Goal: Task Accomplishment & Management: Use online tool/utility

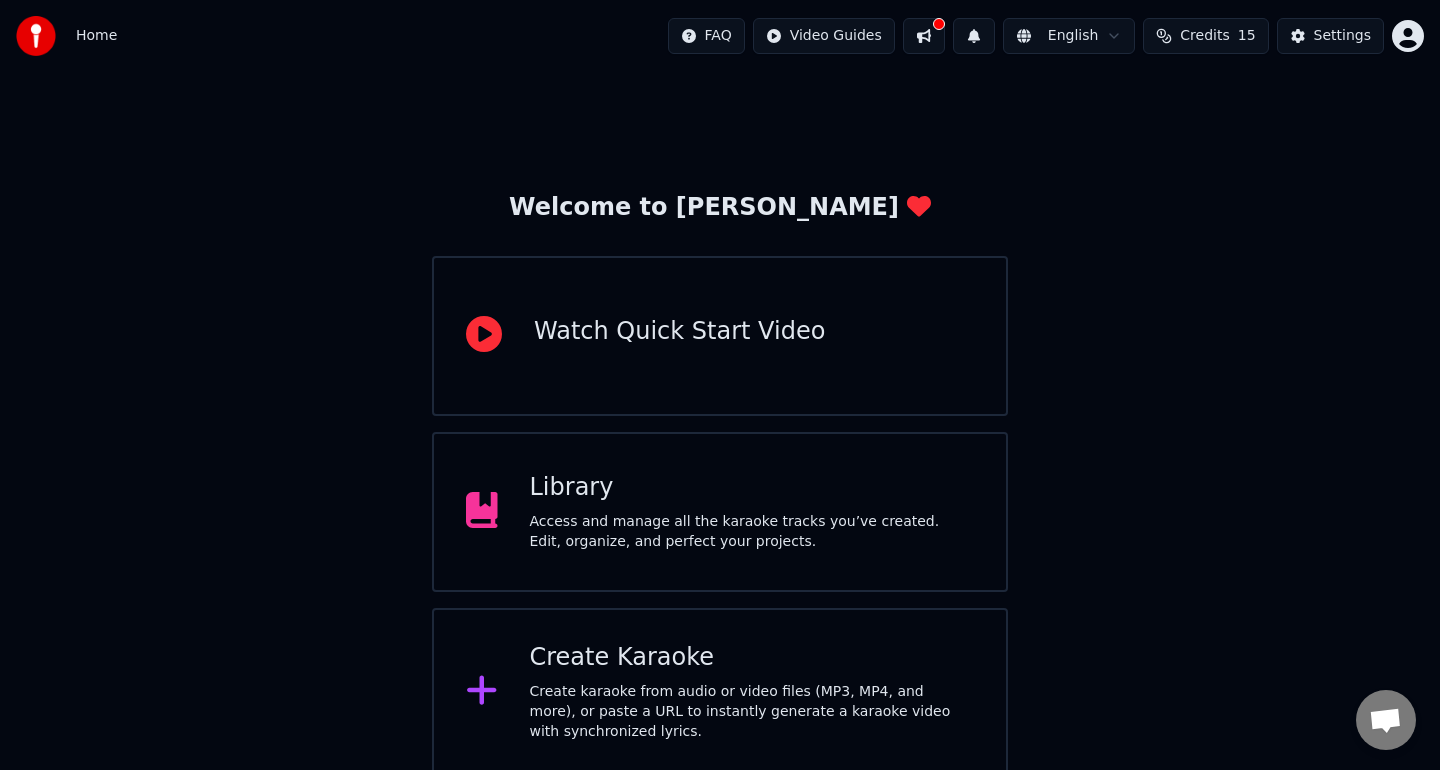
scroll to position [6, 0]
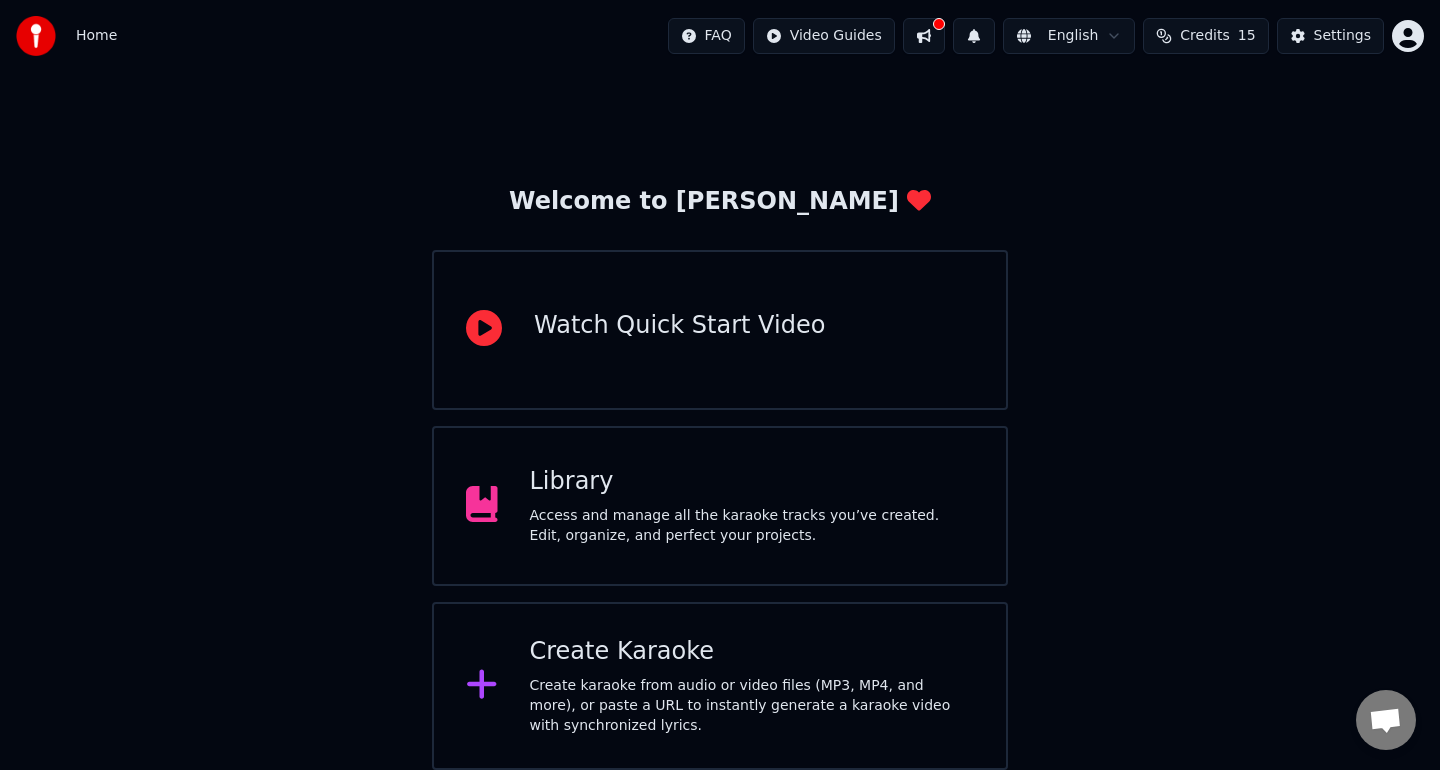
click at [678, 689] on div "Create karaoke from audio or video files (MP3, MP4, and more), or paste a URL t…" at bounding box center [752, 706] width 445 height 60
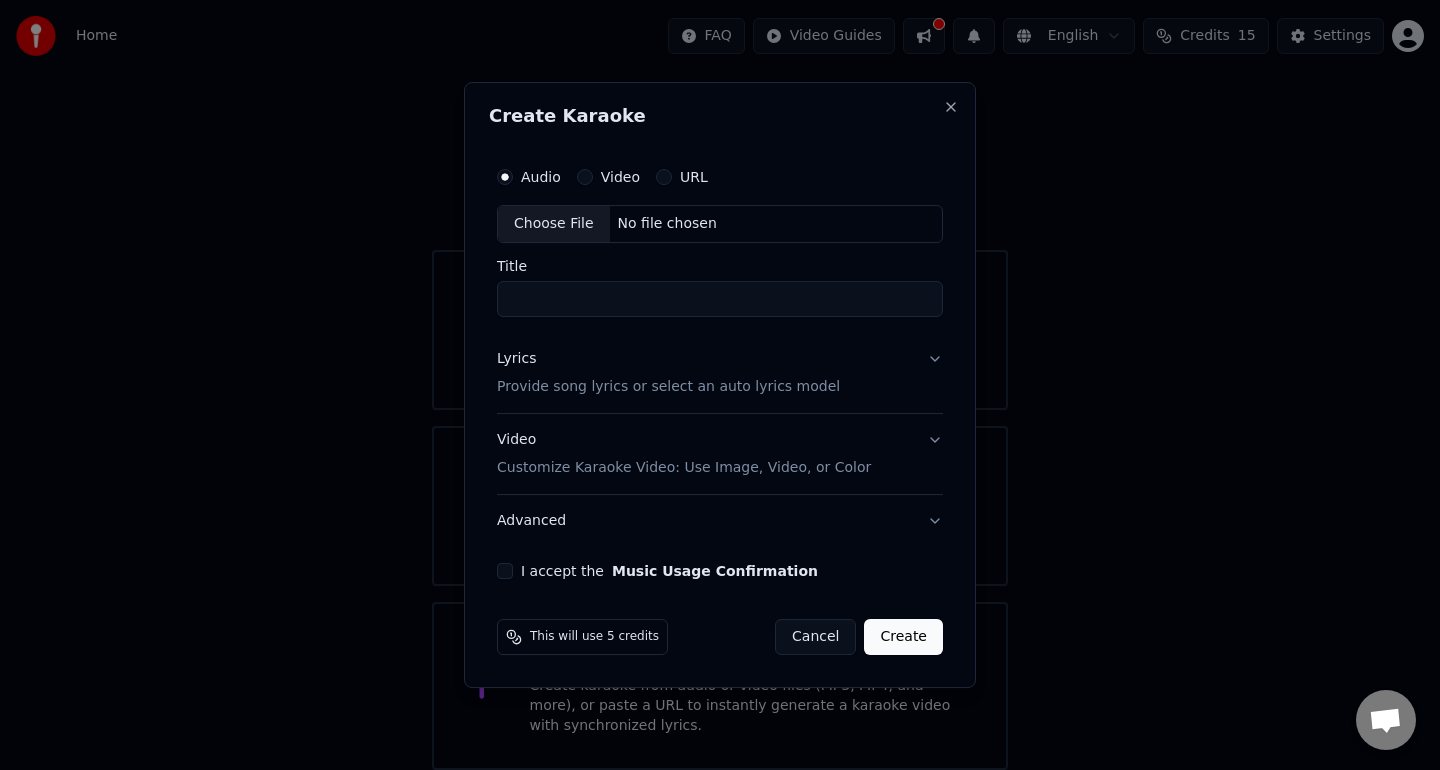
click at [663, 177] on button "URL" at bounding box center [664, 177] width 16 height 16
click at [650, 301] on input "Title" at bounding box center [720, 300] width 446 height 36
paste input "**********"
type input "**********"
click at [837, 221] on input "text" at bounding box center [720, 224] width 446 height 40
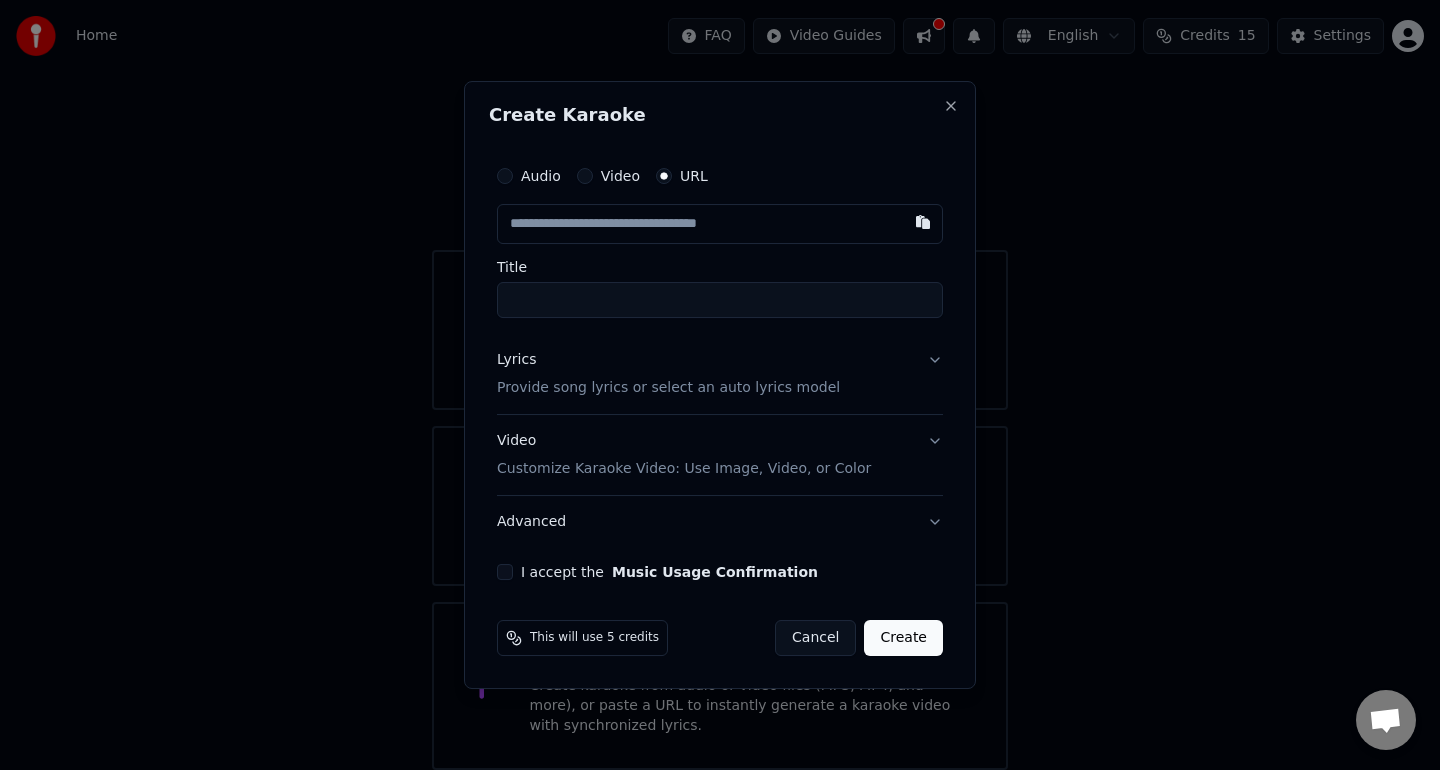
paste input "**********"
type input "**********"
click at [927, 369] on button "Lyrics Provide song lyrics or select an auto lyrics model" at bounding box center [720, 374] width 446 height 80
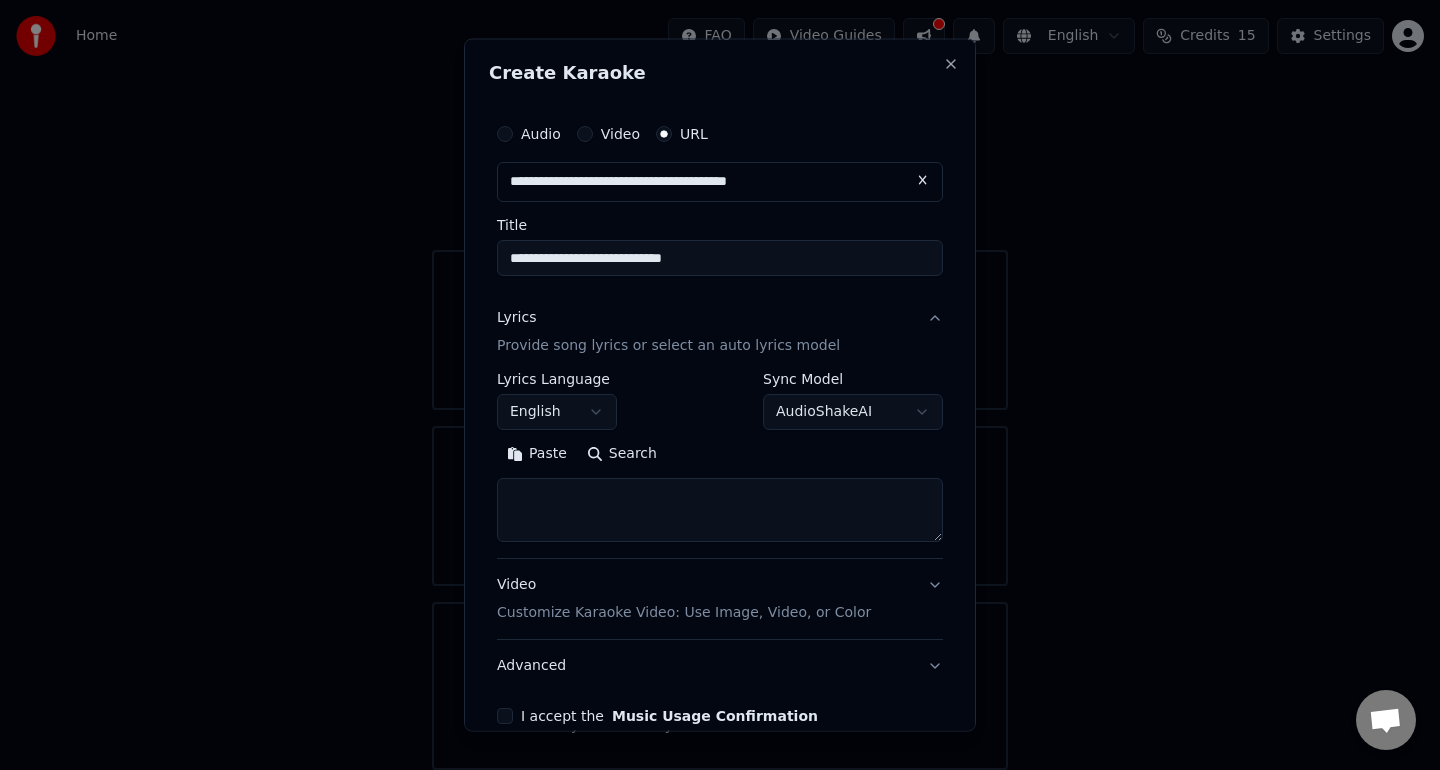
scroll to position [101, 0]
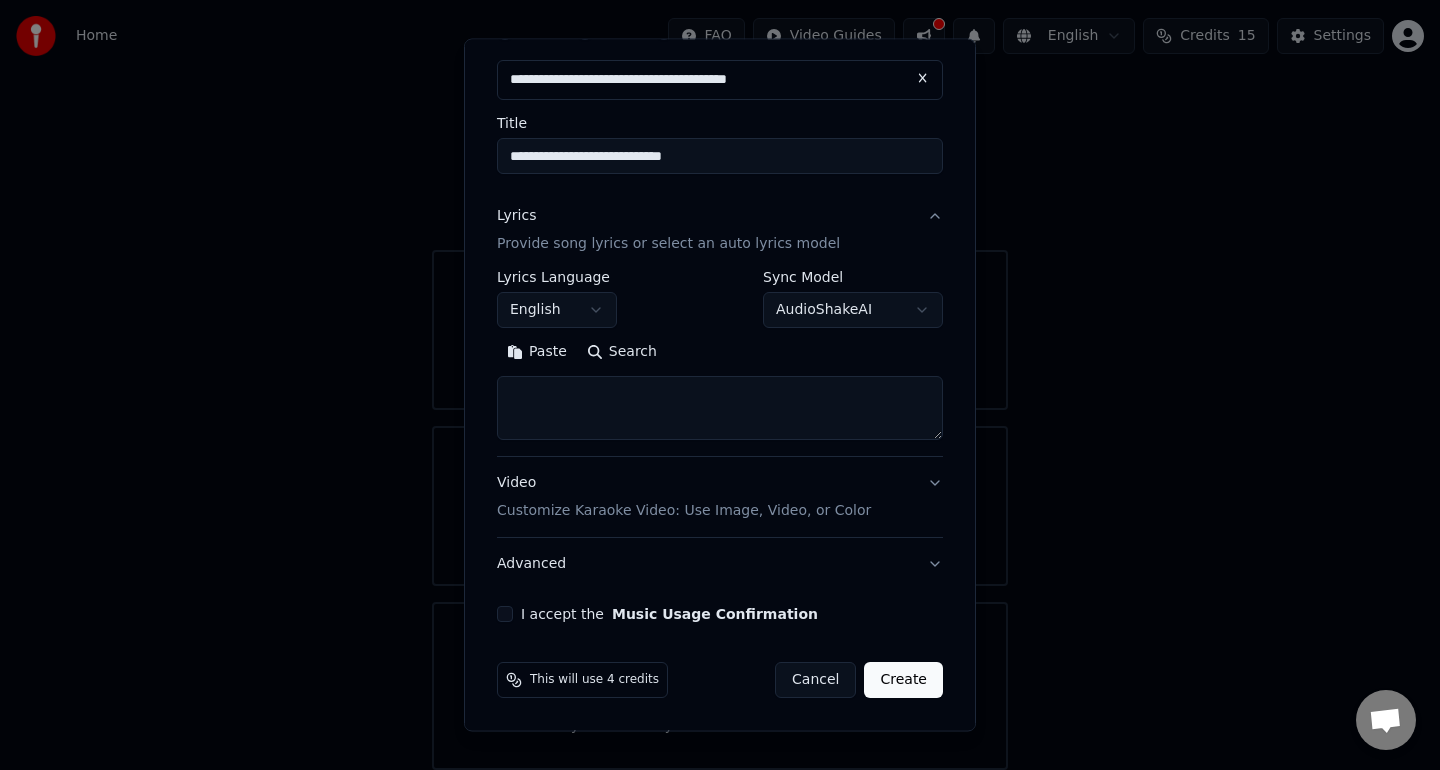
click at [604, 358] on button "Search" at bounding box center [622, 352] width 90 height 32
type textarea "**********"
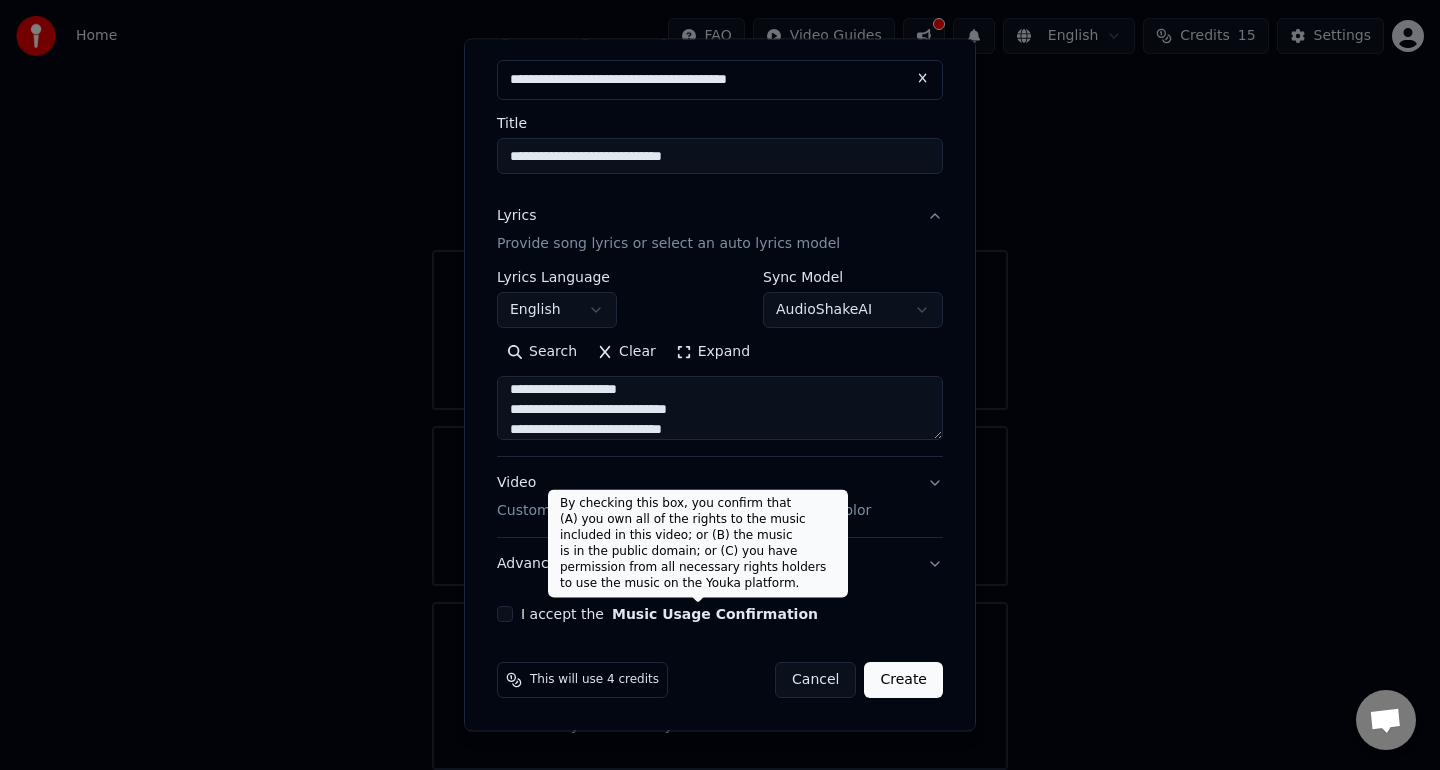
click at [739, 620] on button "Music Usage Confirmation" at bounding box center [715, 614] width 206 height 14
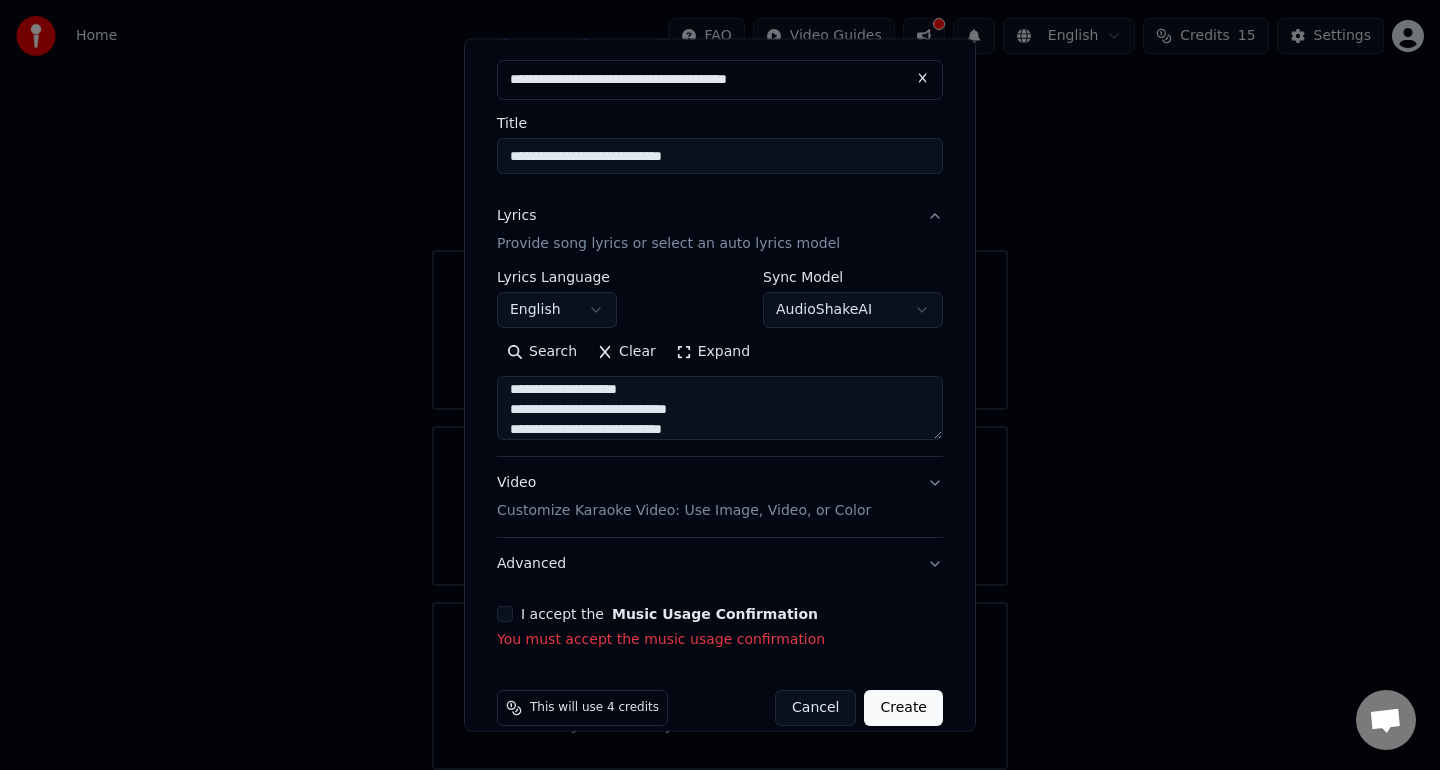
click at [503, 613] on button "I accept the Music Usage Confirmation" at bounding box center [505, 614] width 16 height 16
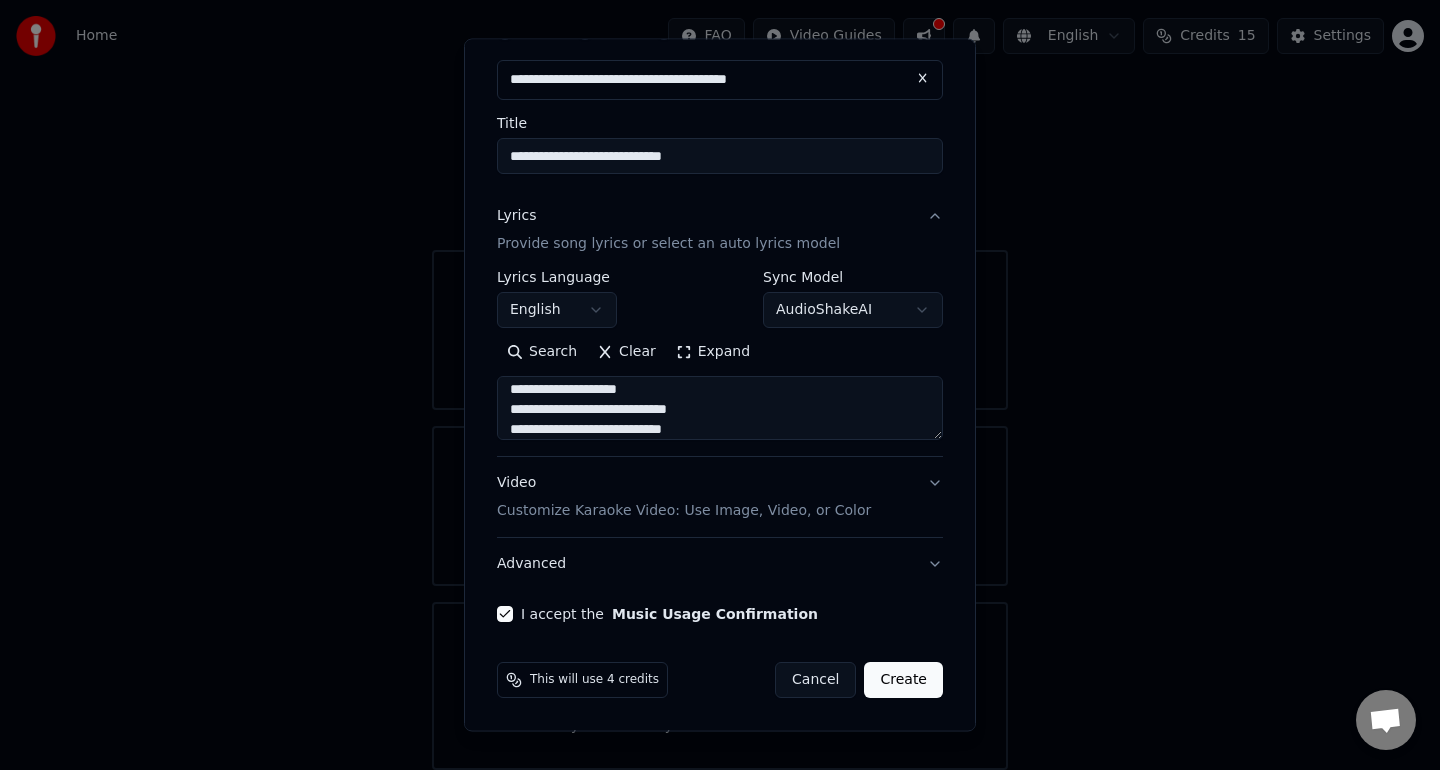
click at [902, 685] on button "Create" at bounding box center [903, 680] width 79 height 36
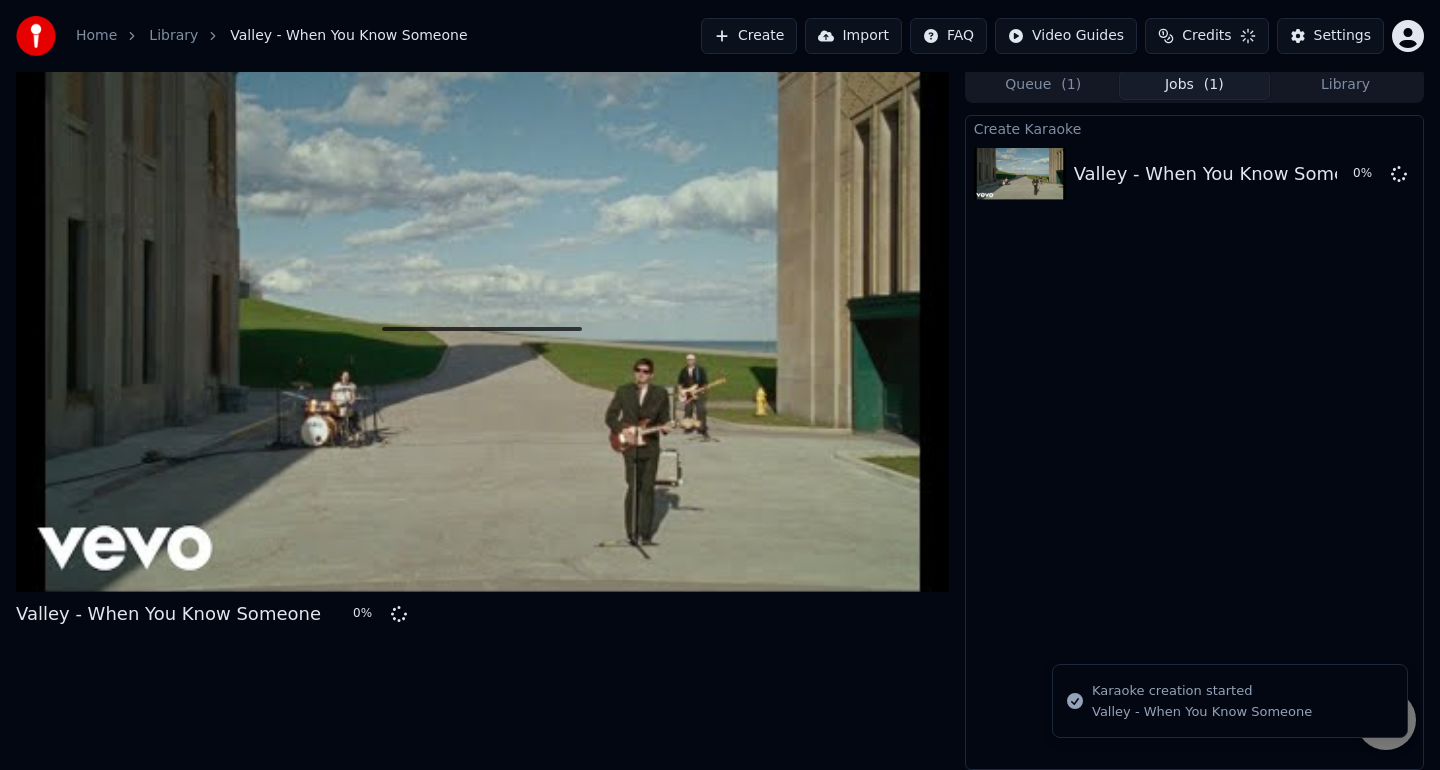
scroll to position [4, 0]
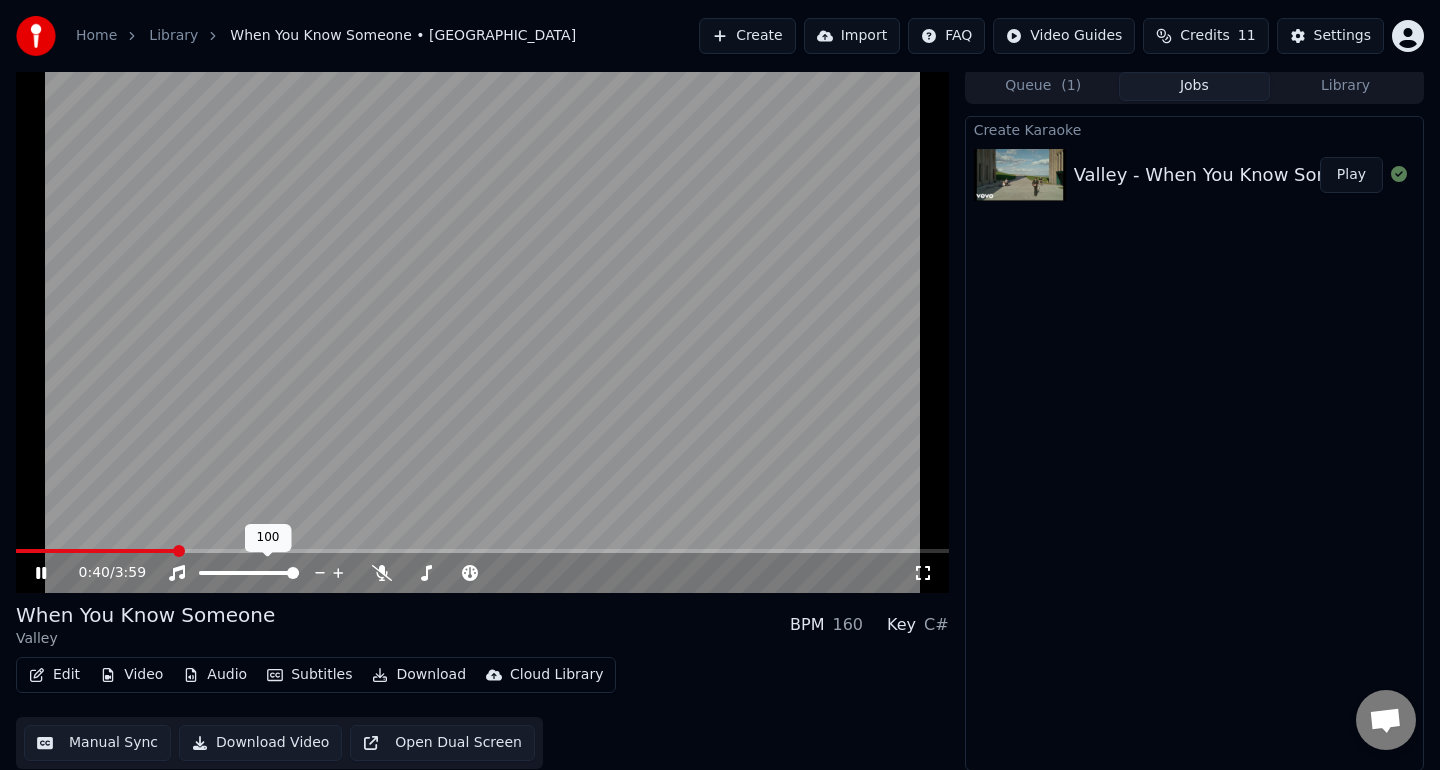
click at [299, 579] on span at bounding box center [293, 573] width 12 height 12
click at [388, 574] on icon at bounding box center [382, 573] width 20 height 16
click at [528, 549] on span at bounding box center [482, 551] width 933 height 4
click at [673, 550] on span at bounding box center [482, 551] width 933 height 4
click at [717, 550] on span at bounding box center [482, 551] width 933 height 4
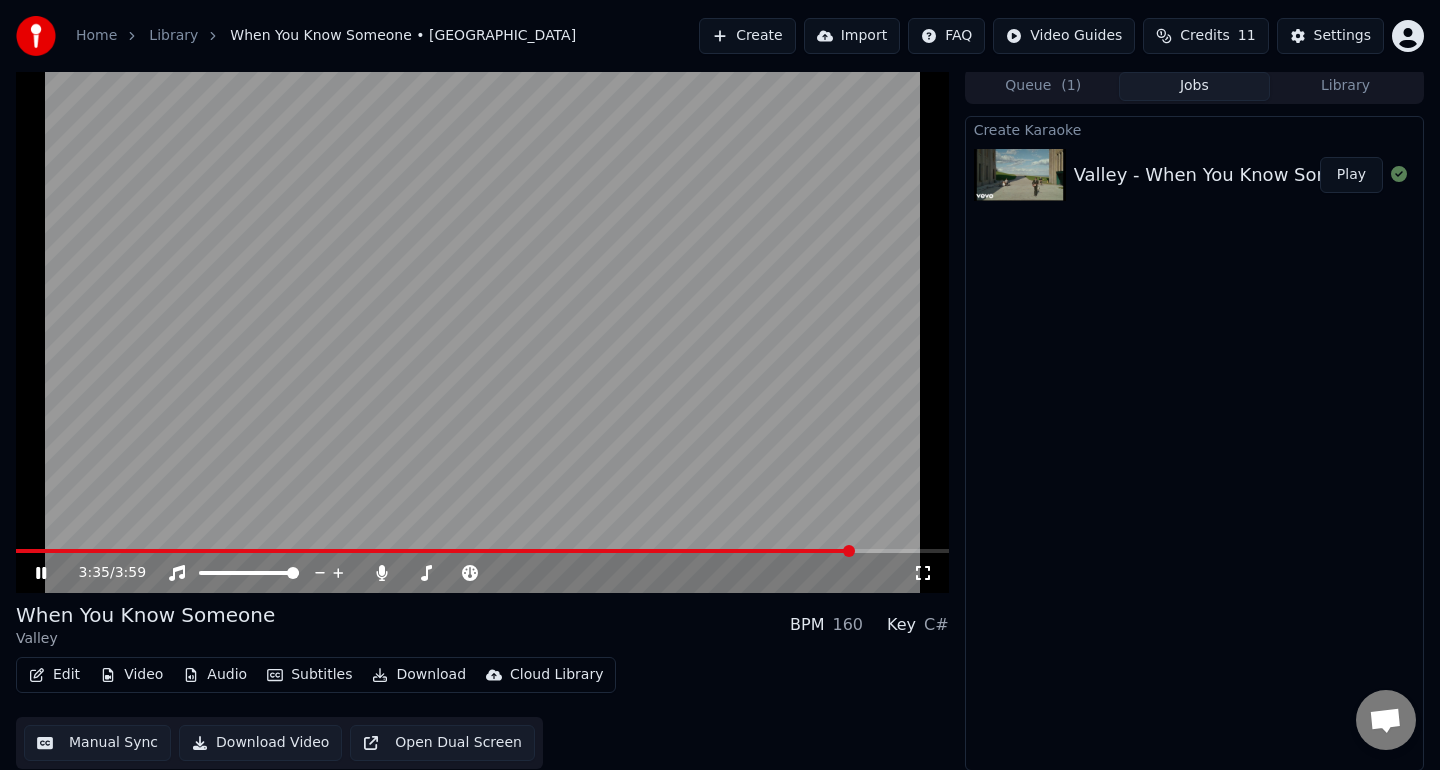
click at [405, 328] on video at bounding box center [482, 330] width 933 height 525
click at [75, 676] on button "Edit" at bounding box center [54, 675] width 67 height 28
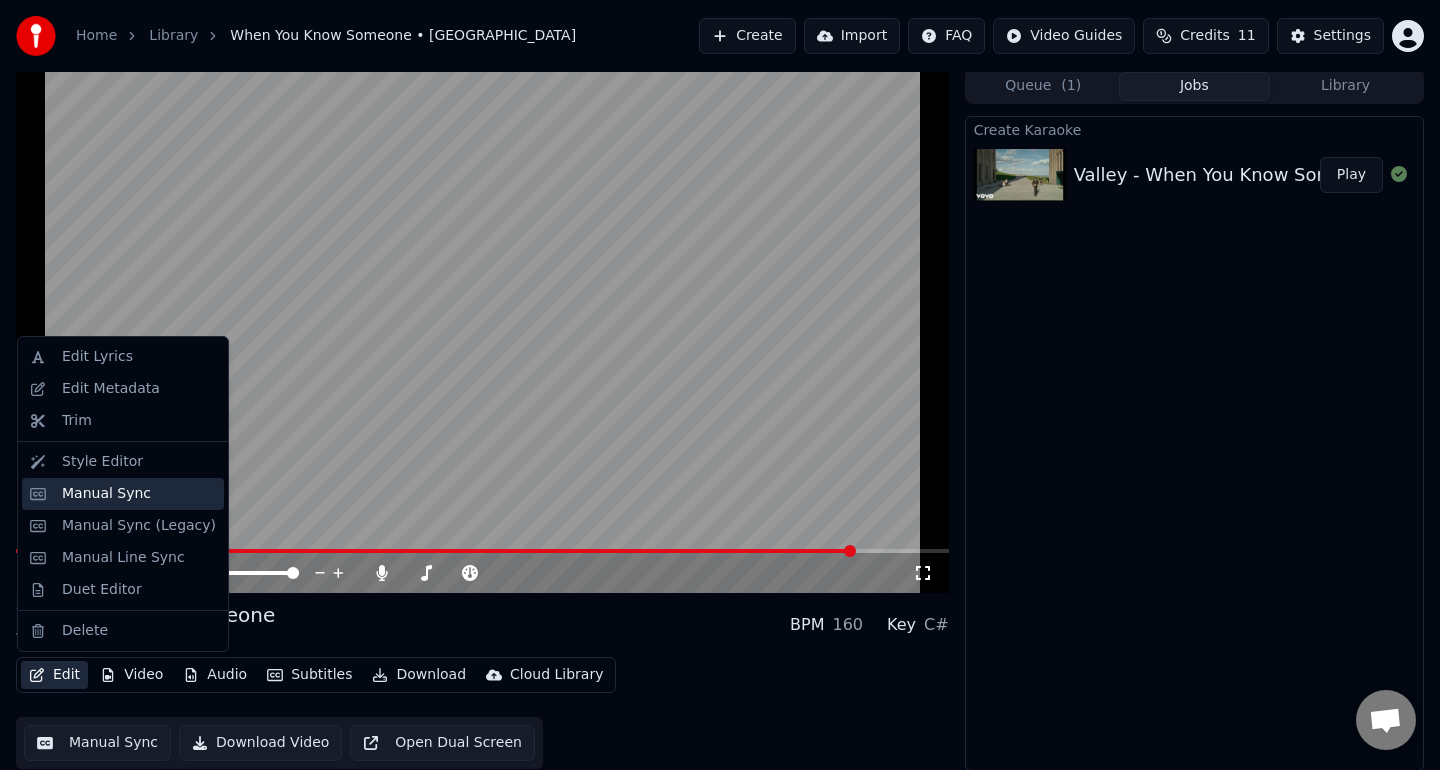
click at [140, 499] on div "Manual Sync" at bounding box center [106, 494] width 89 height 20
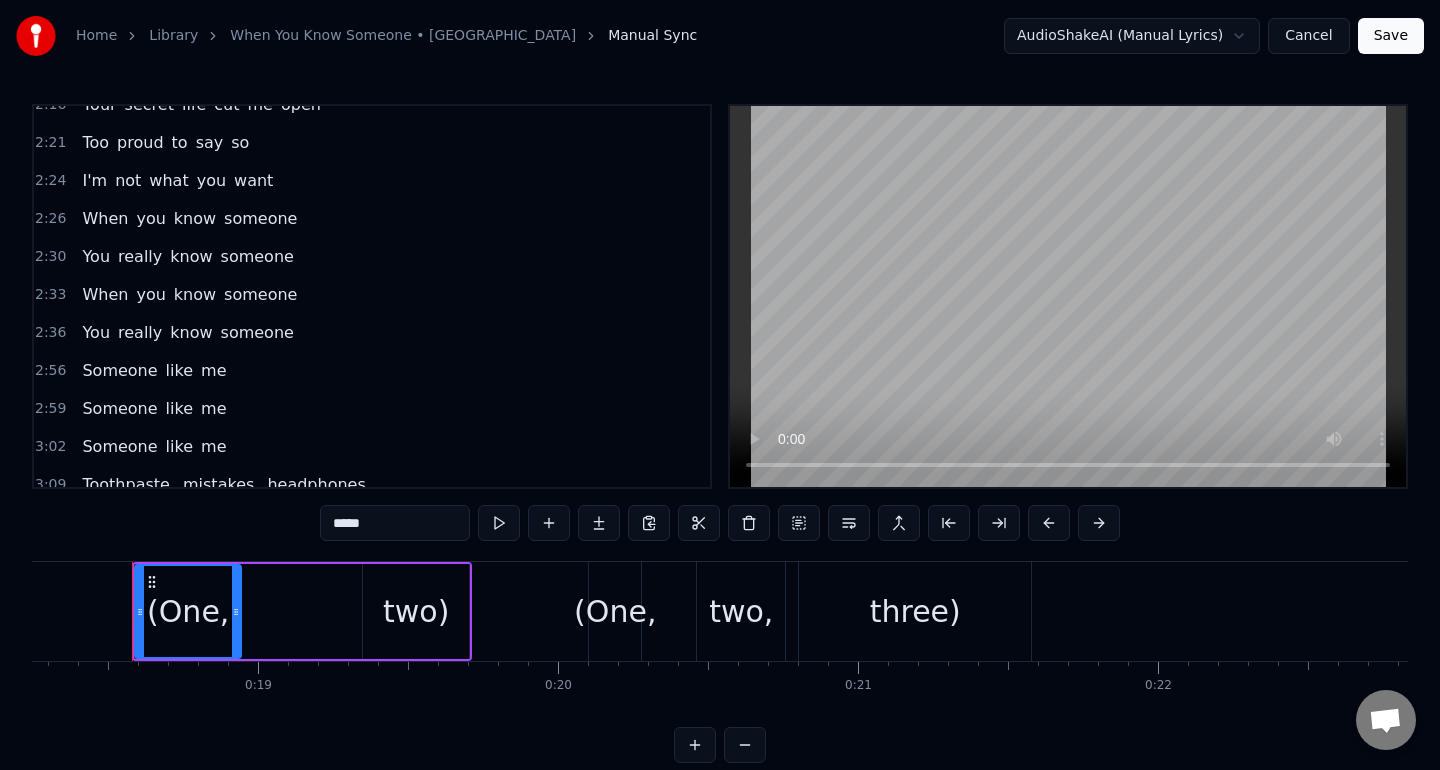
scroll to position [987, 0]
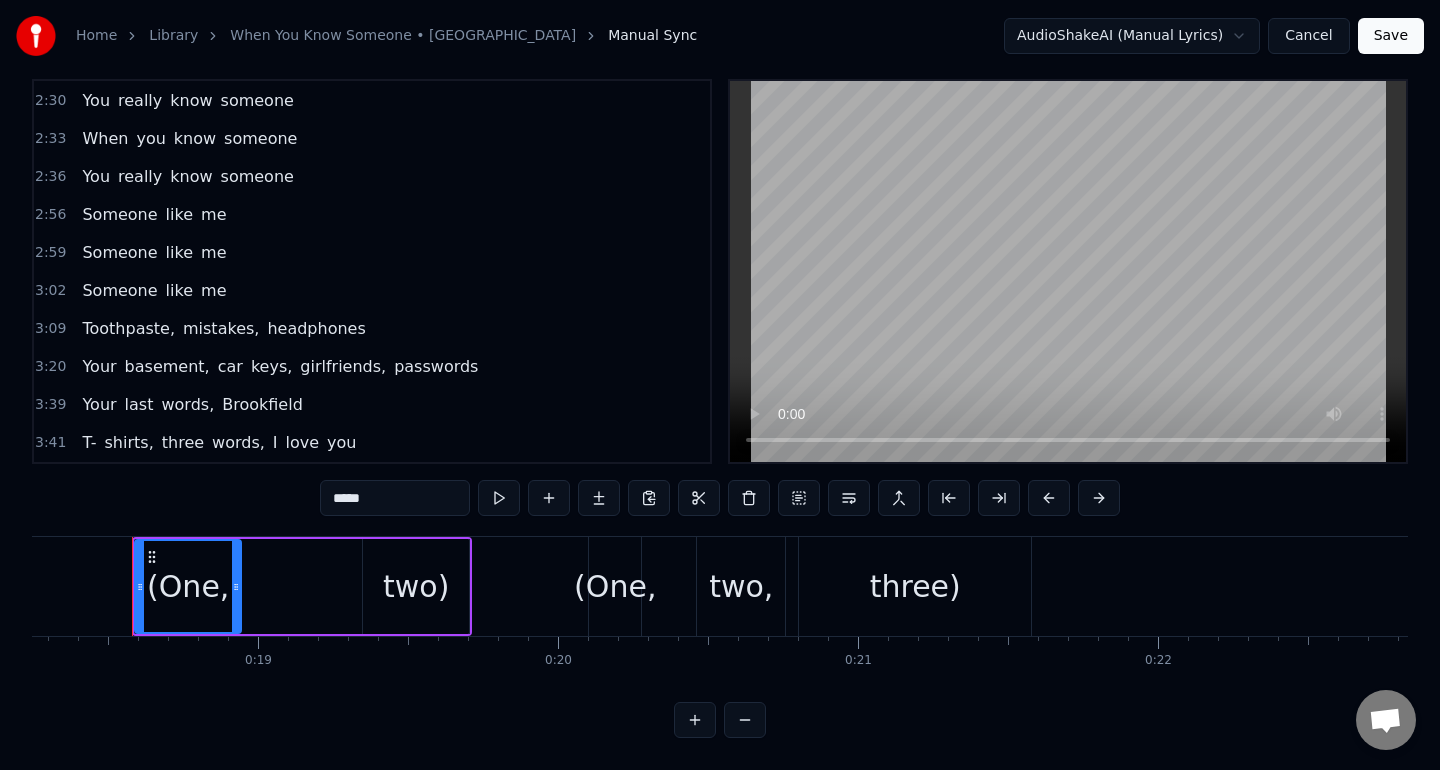
click at [55, 328] on span "3:09" at bounding box center [50, 329] width 31 height 20
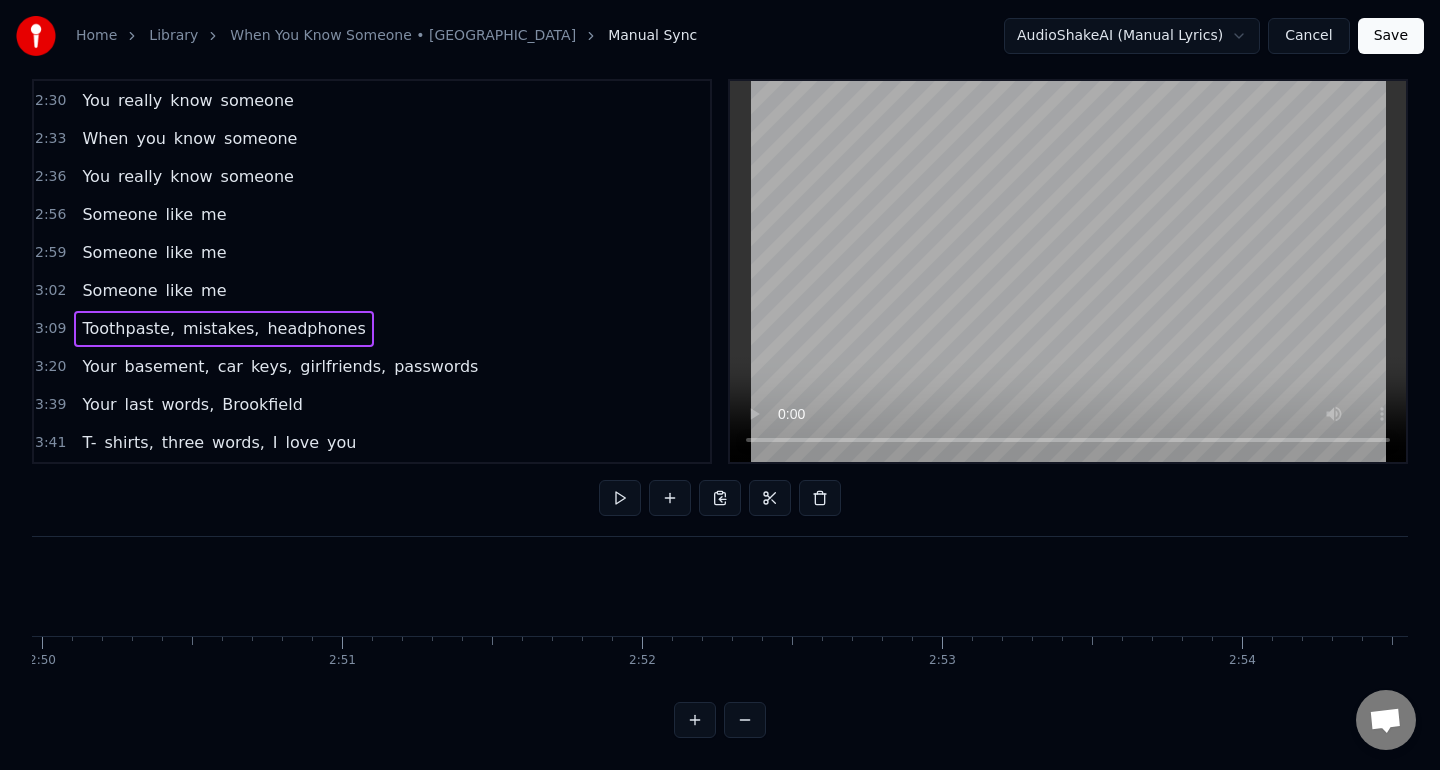
scroll to position [0, 56726]
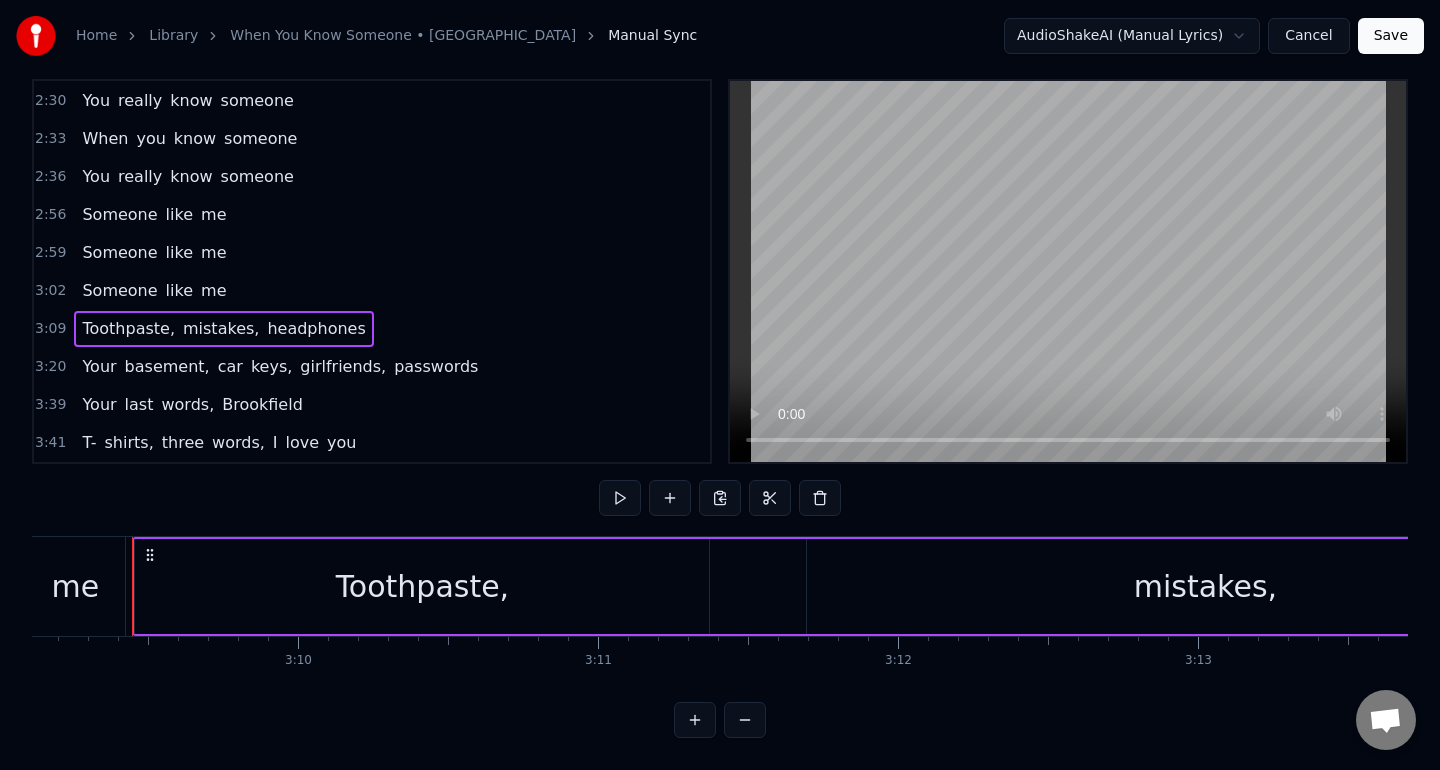
click at [1048, 326] on video at bounding box center [1068, 271] width 676 height 381
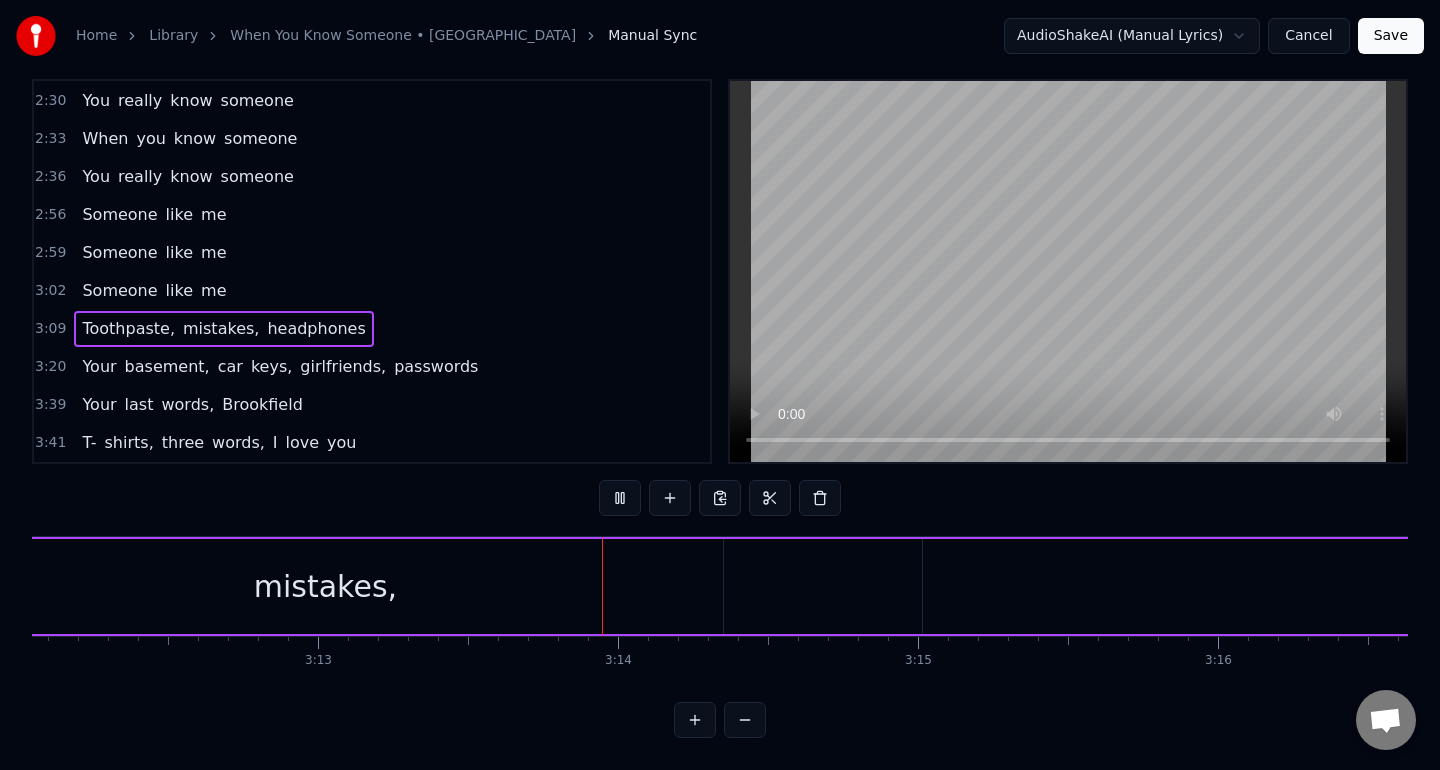
click at [1062, 318] on video at bounding box center [1068, 271] width 676 height 381
click at [1161, 579] on div "headphones" at bounding box center [1325, 586] width 1552 height 95
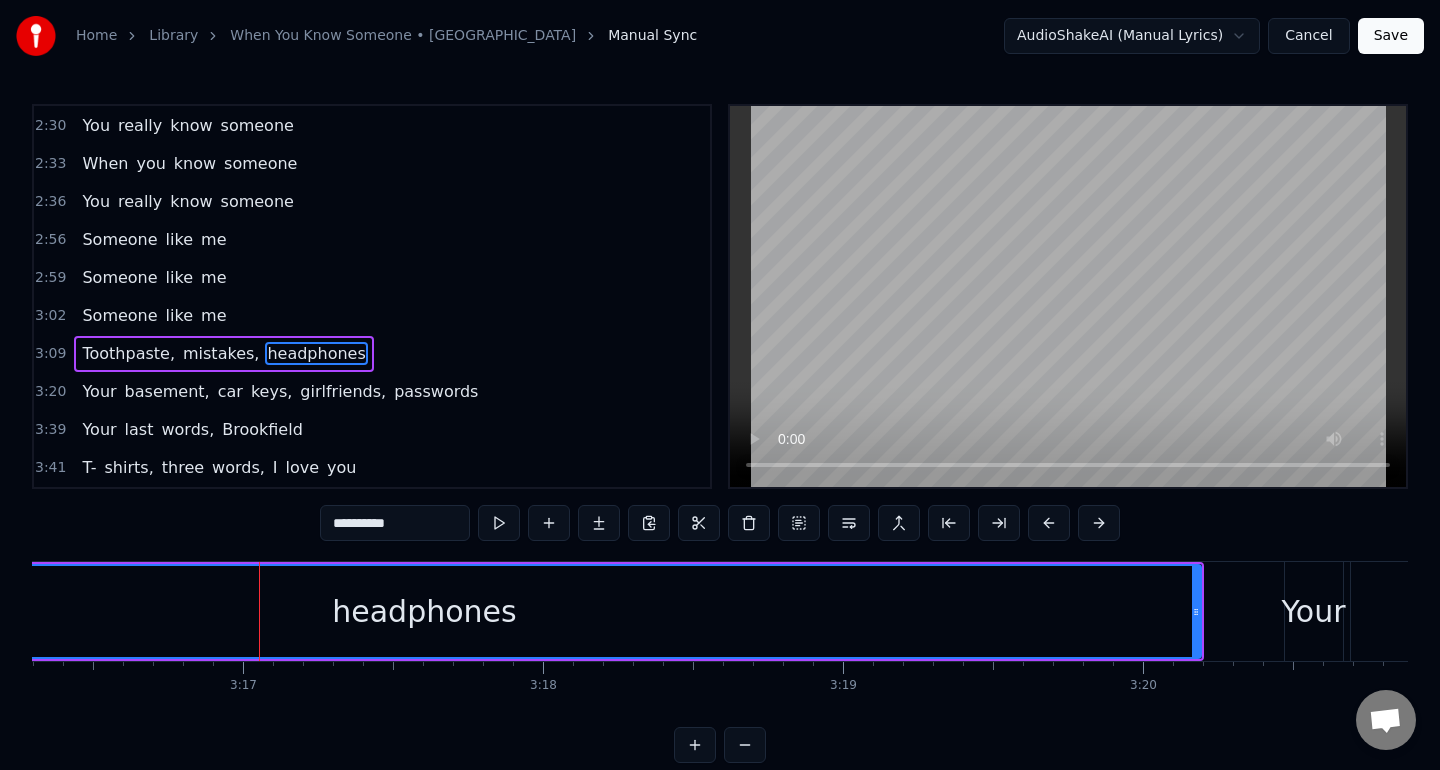
scroll to position [0, 58874]
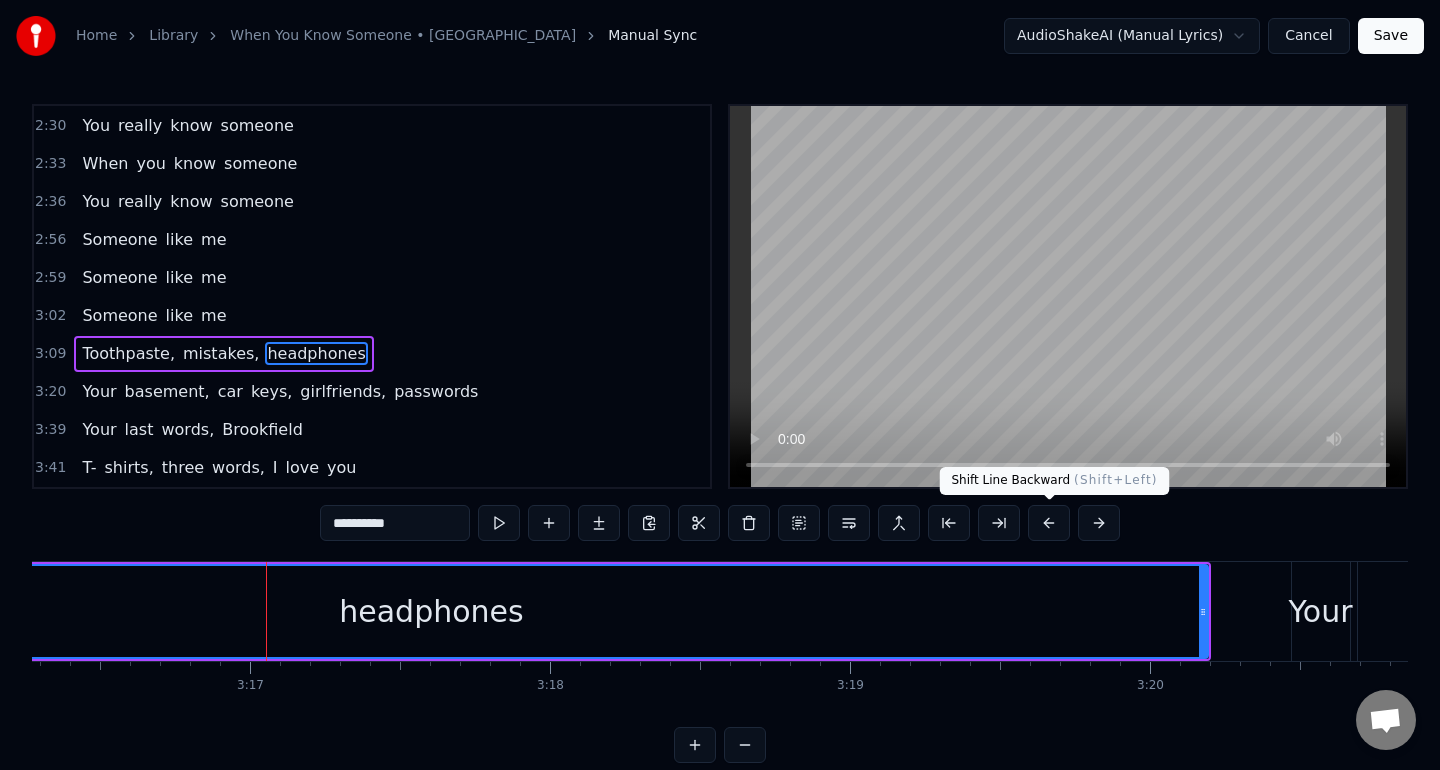
click at [1058, 526] on button at bounding box center [1049, 523] width 42 height 36
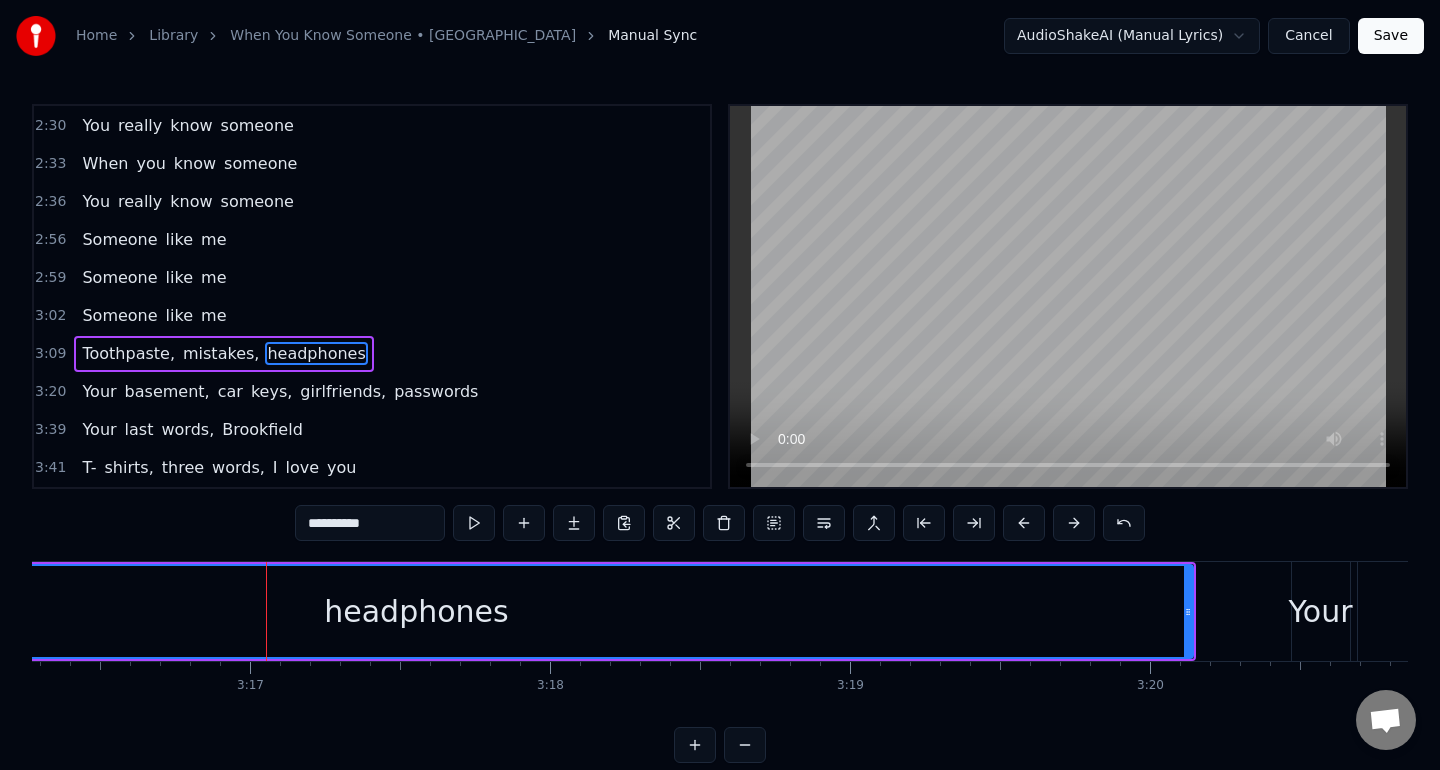
click at [1058, 526] on button at bounding box center [1074, 523] width 42 height 36
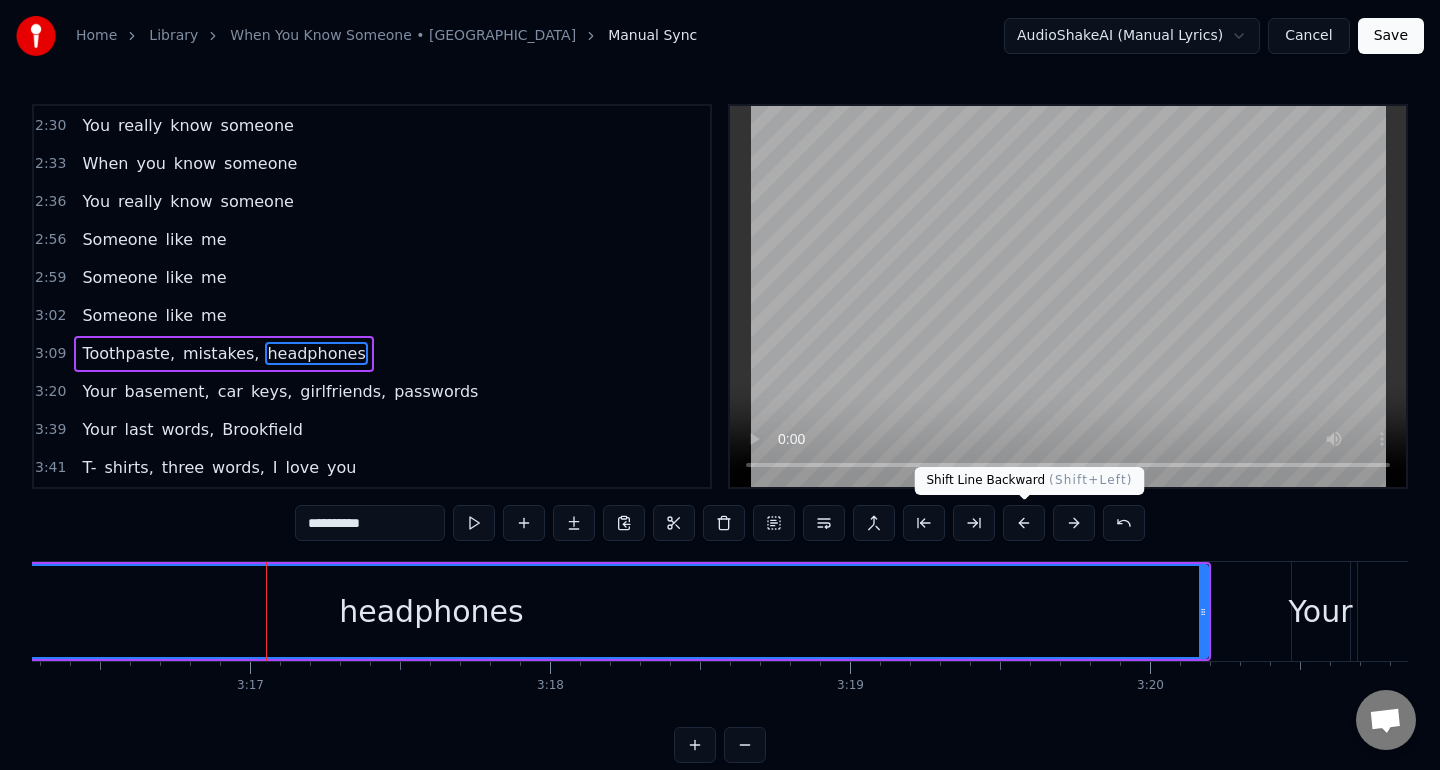
click at [1025, 526] on button at bounding box center [1024, 523] width 42 height 36
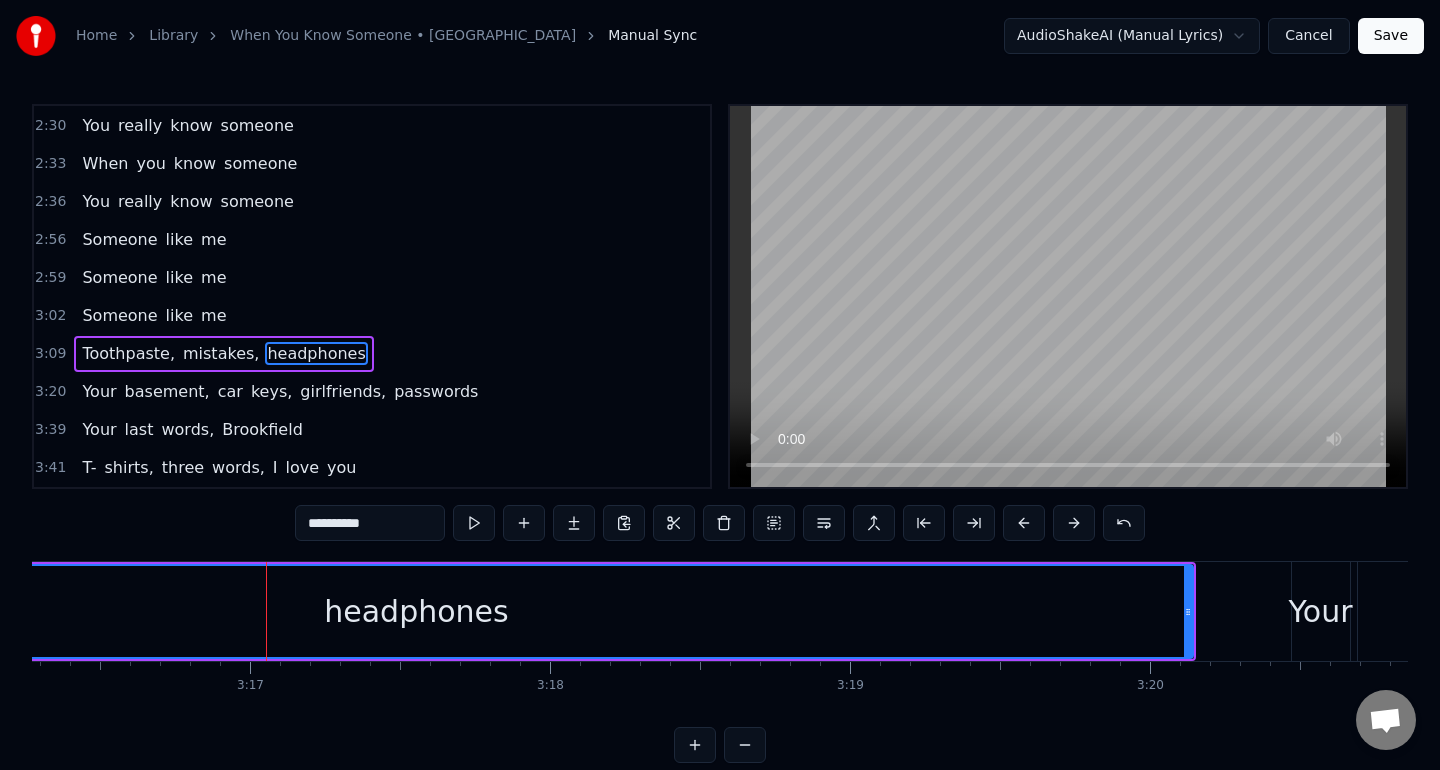
click at [1018, 527] on button at bounding box center [1024, 523] width 42 height 36
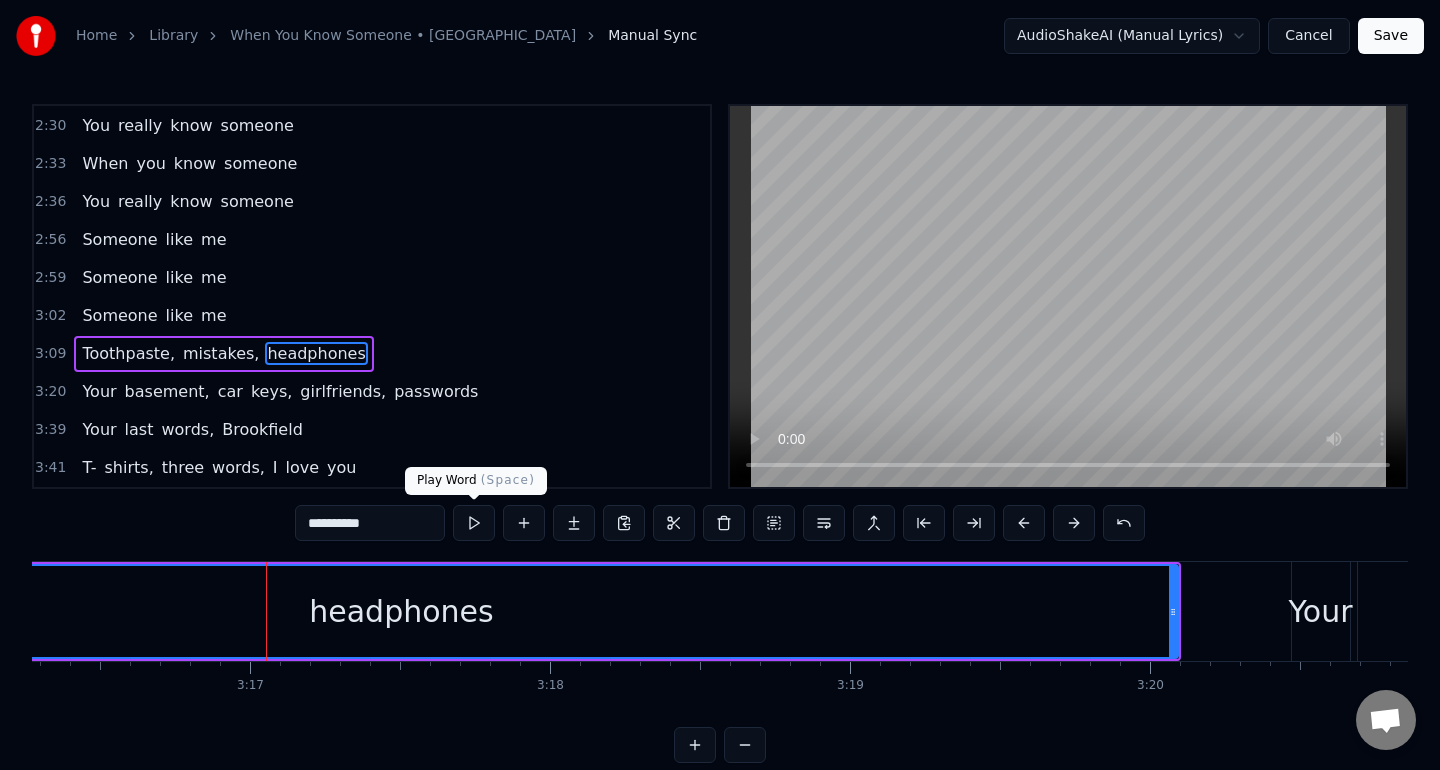
click at [468, 522] on button at bounding box center [474, 523] width 42 height 36
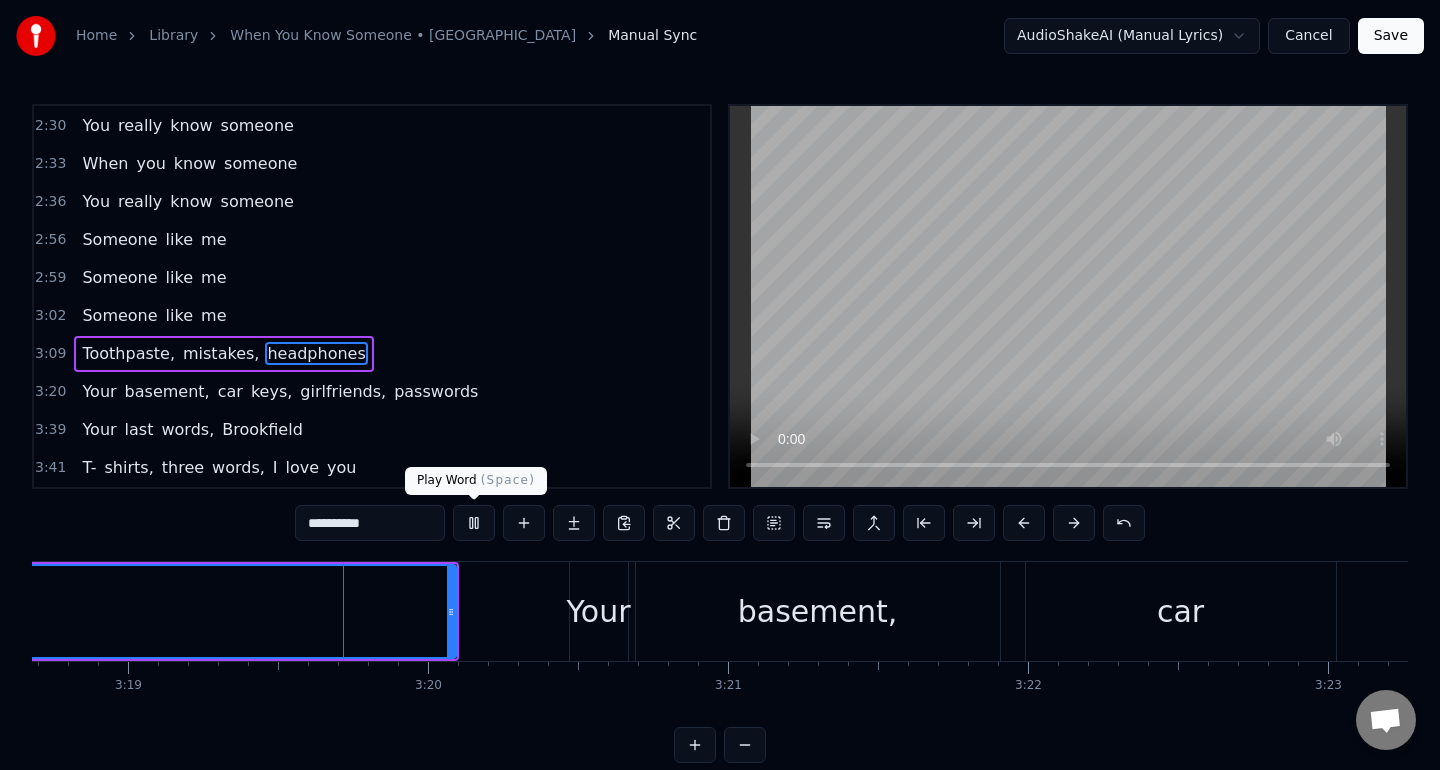
scroll to position [0, 59607]
click at [480, 527] on button at bounding box center [474, 523] width 42 height 36
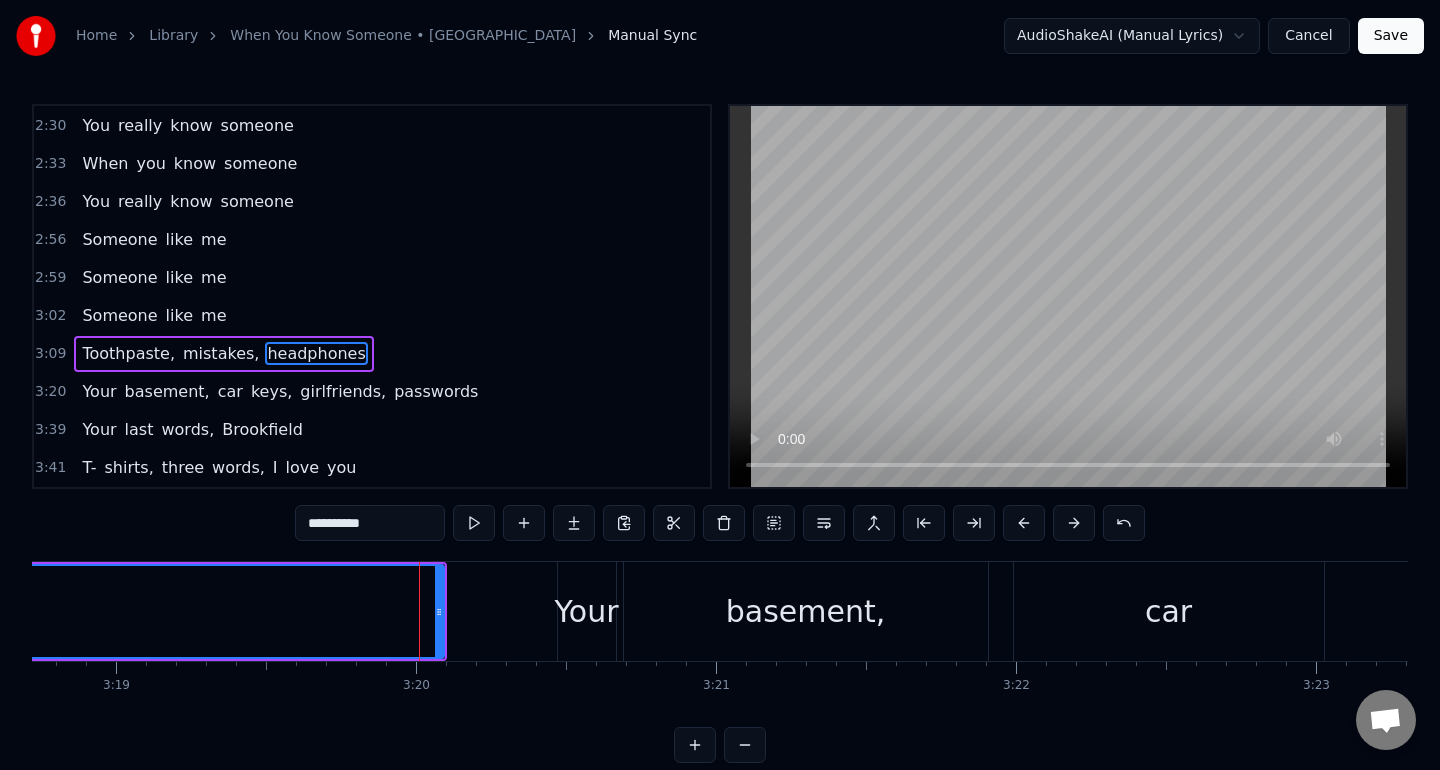
click at [480, 527] on button at bounding box center [474, 523] width 42 height 36
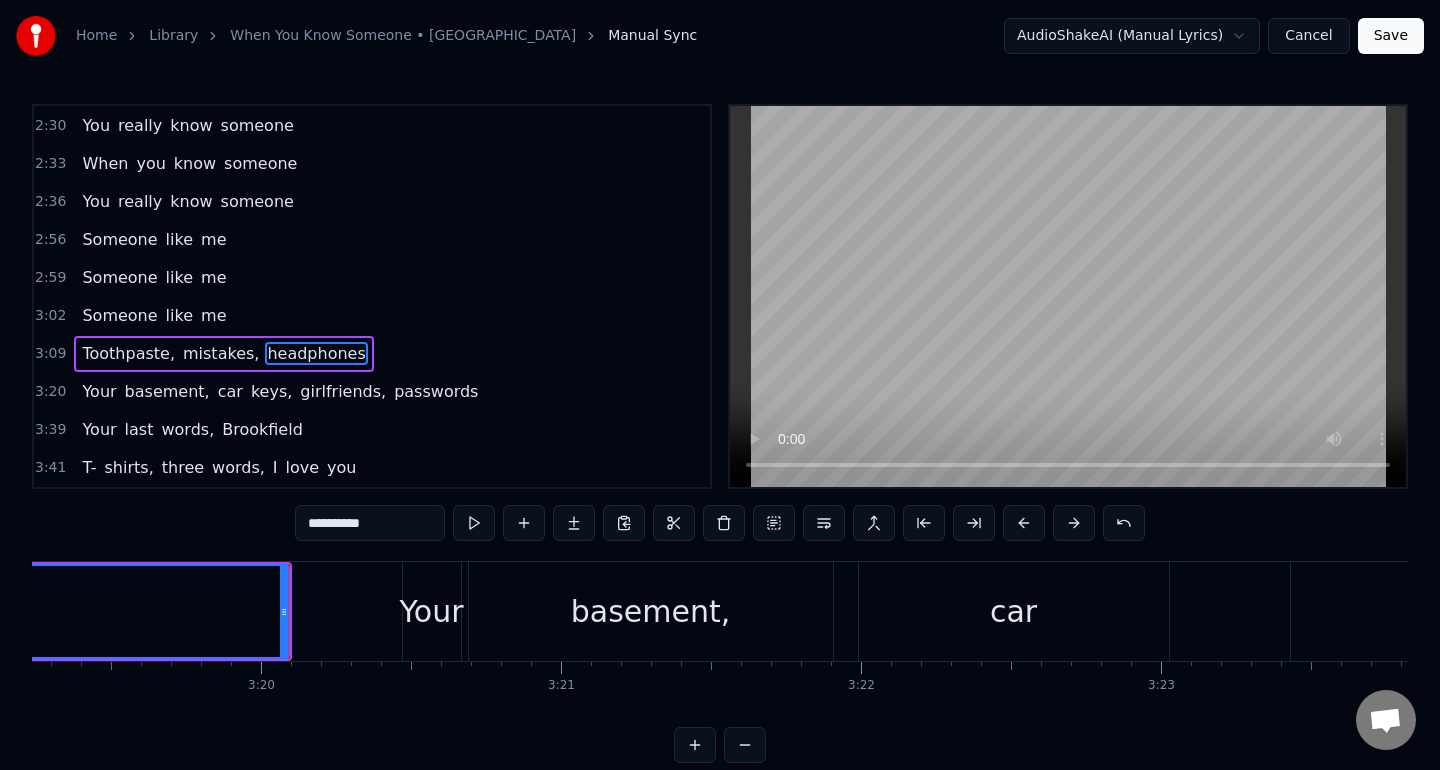
scroll to position [0, 59773]
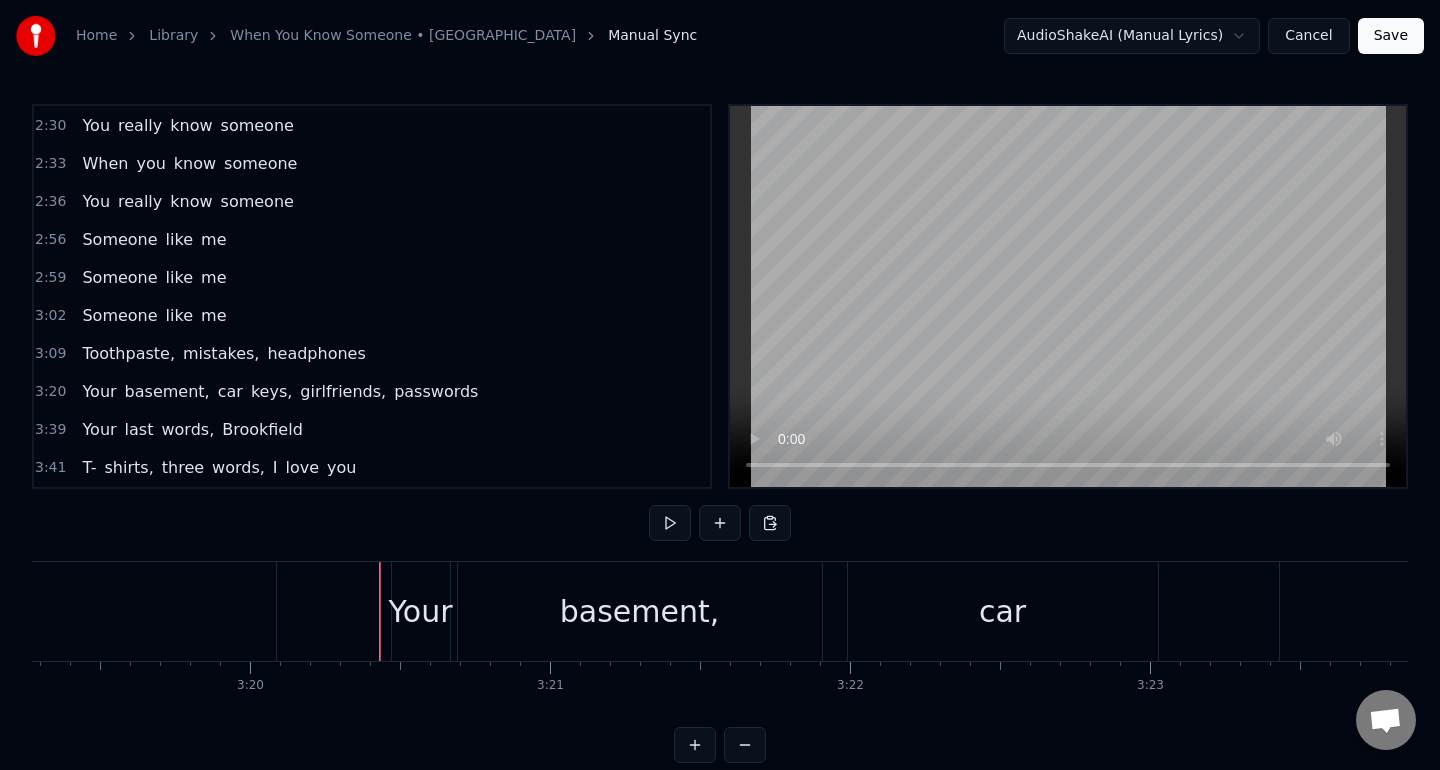
click at [399, 640] on div "Your" at bounding box center [421, 611] width 58 height 99
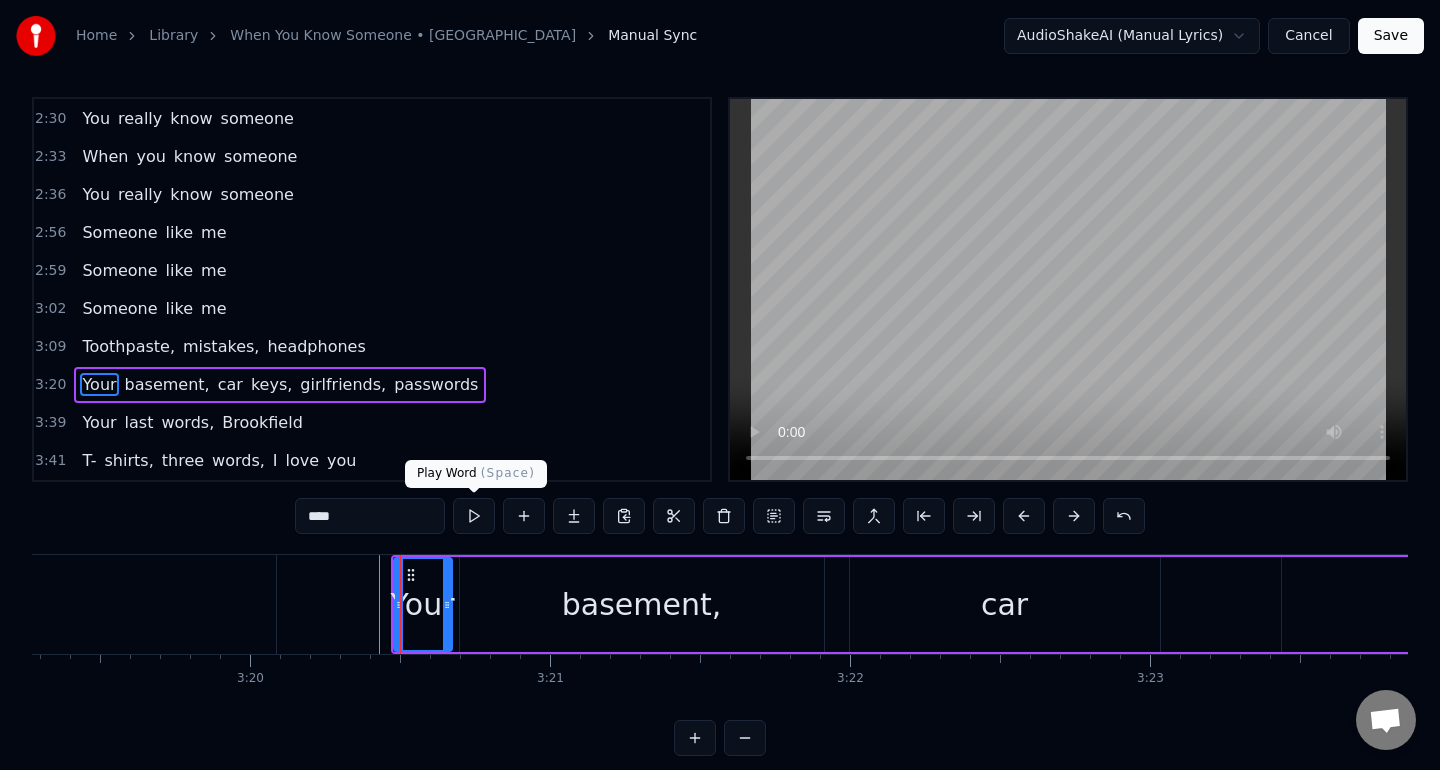
click at [482, 523] on button at bounding box center [474, 516] width 42 height 36
click at [486, 608] on div "basement," at bounding box center [642, 604] width 364 height 95
type input "*********"
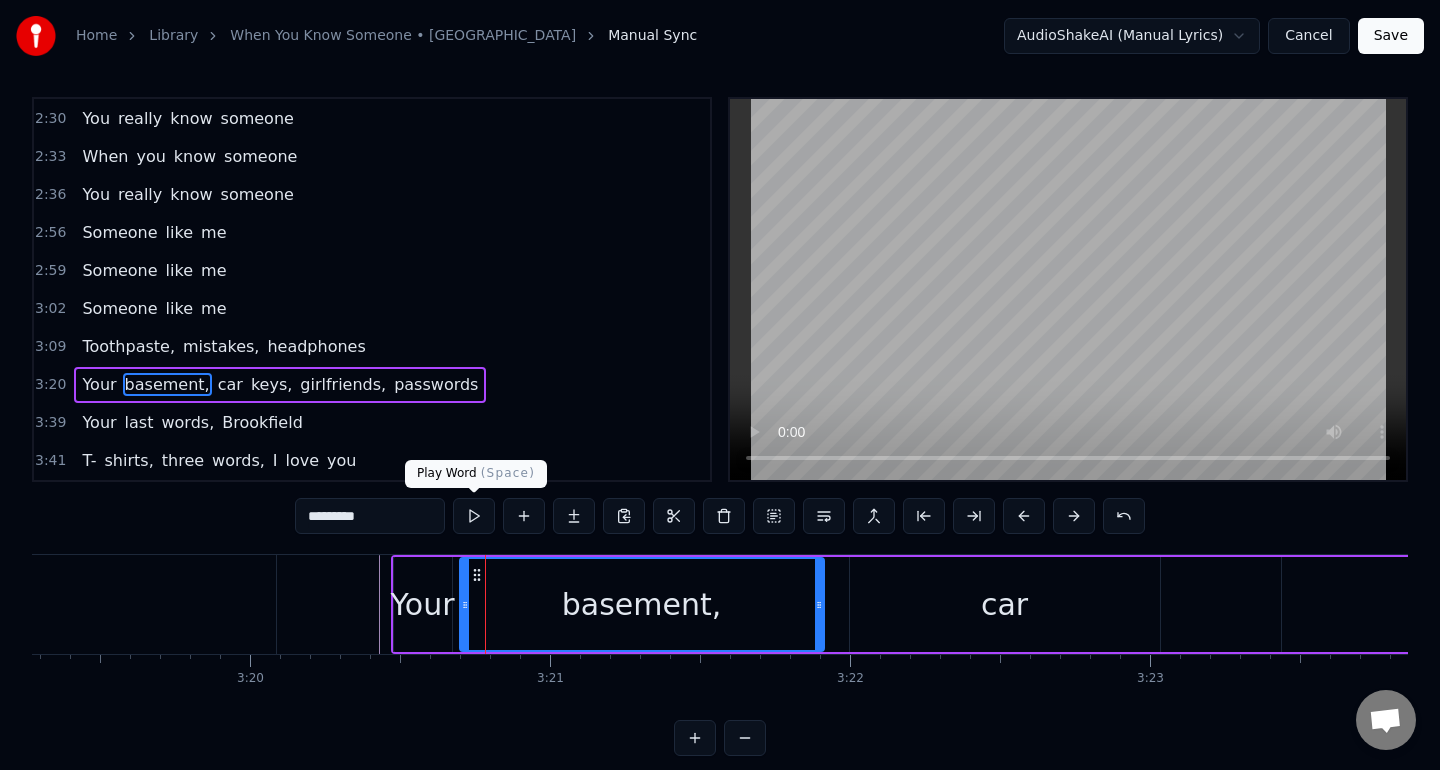
click at [476, 522] on button at bounding box center [474, 516] width 42 height 36
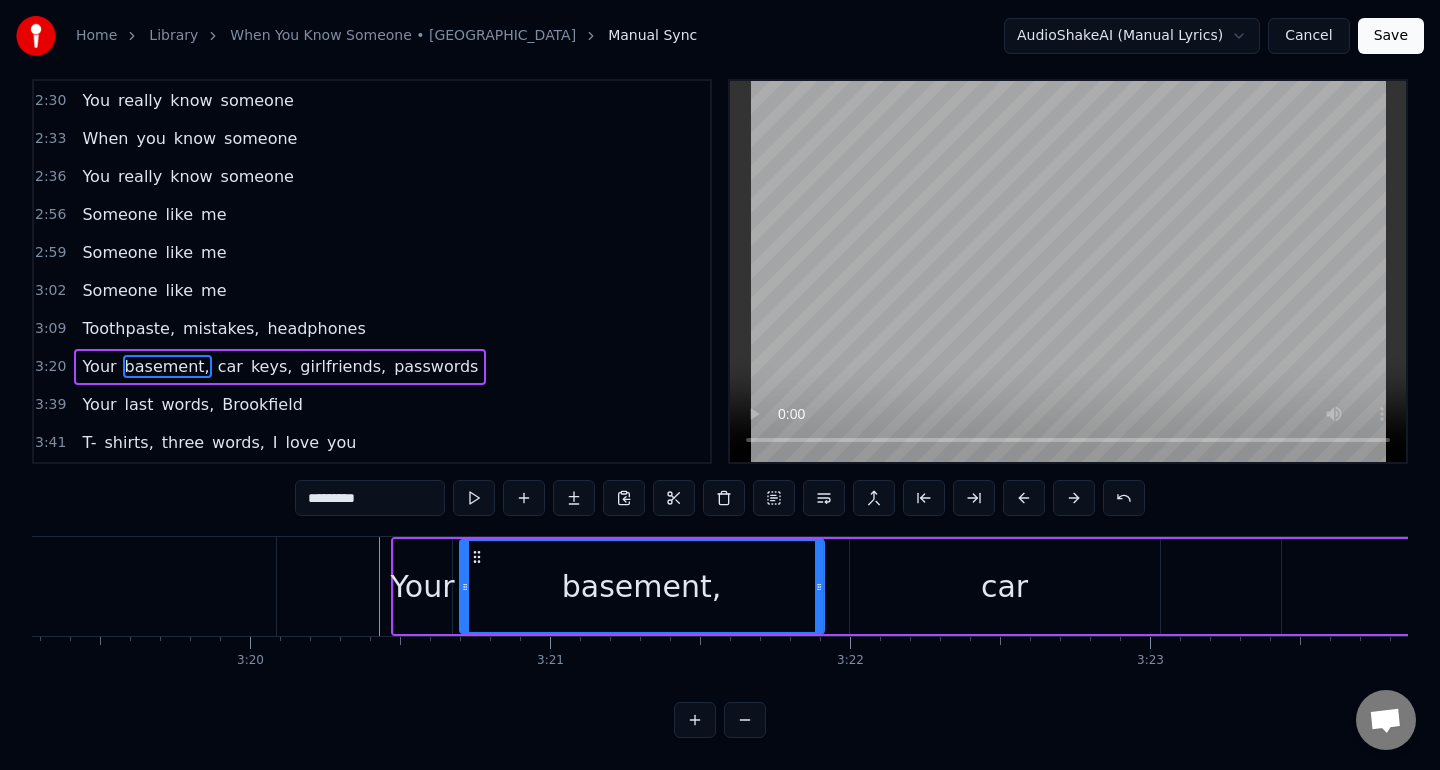
scroll to position [0, 0]
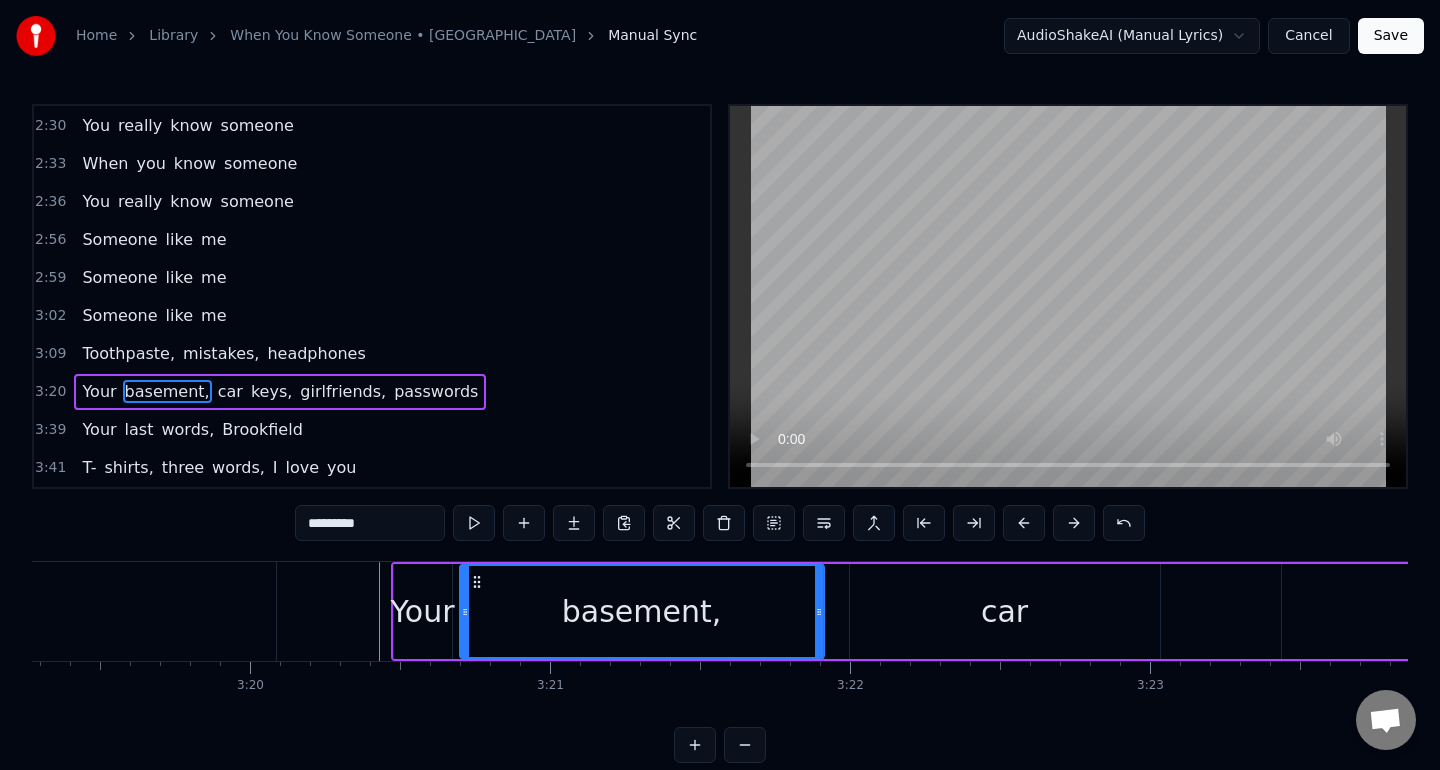
click at [1330, 46] on button "Cancel" at bounding box center [1308, 36] width 81 height 36
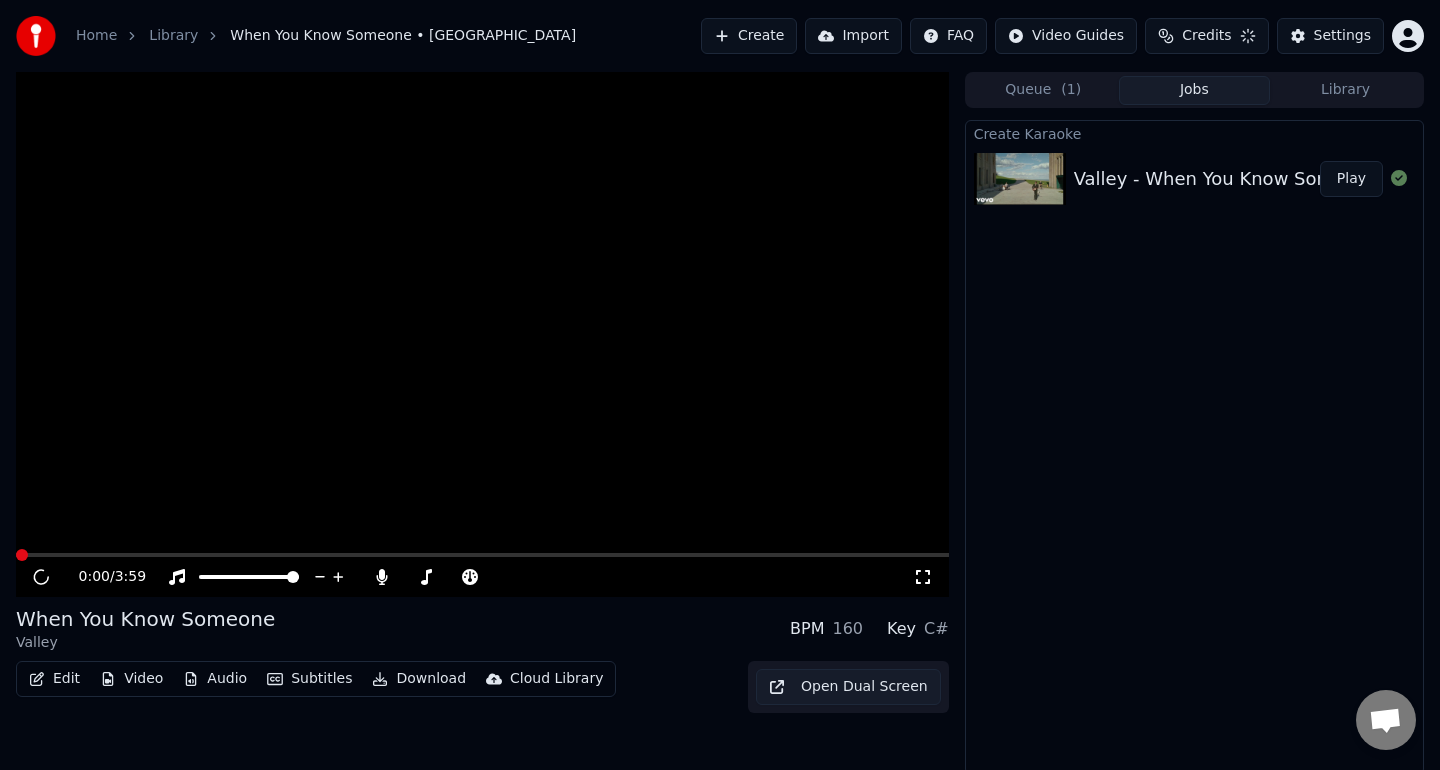
scroll to position [4, 0]
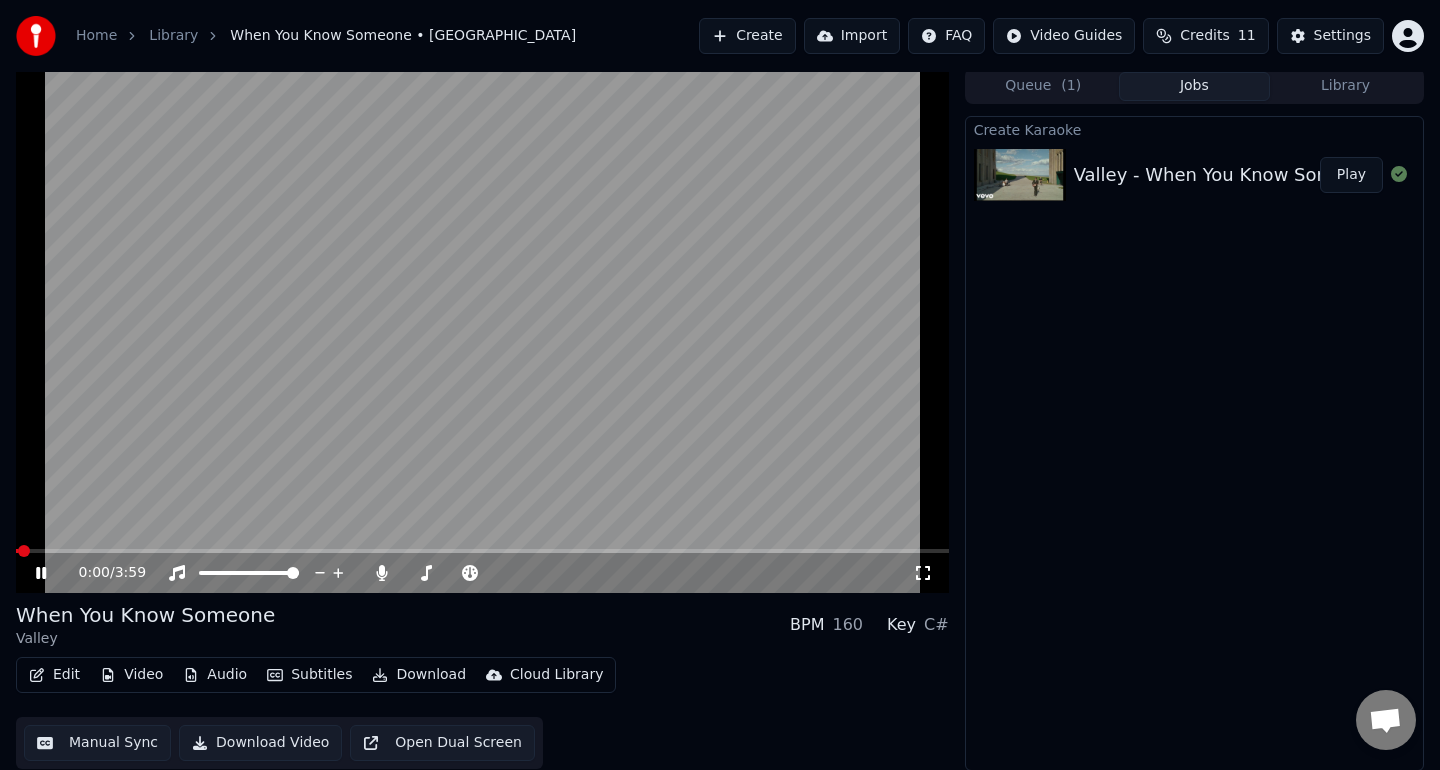
click at [656, 429] on video at bounding box center [482, 330] width 933 height 525
click at [424, 677] on button "Download" at bounding box center [419, 675] width 110 height 28
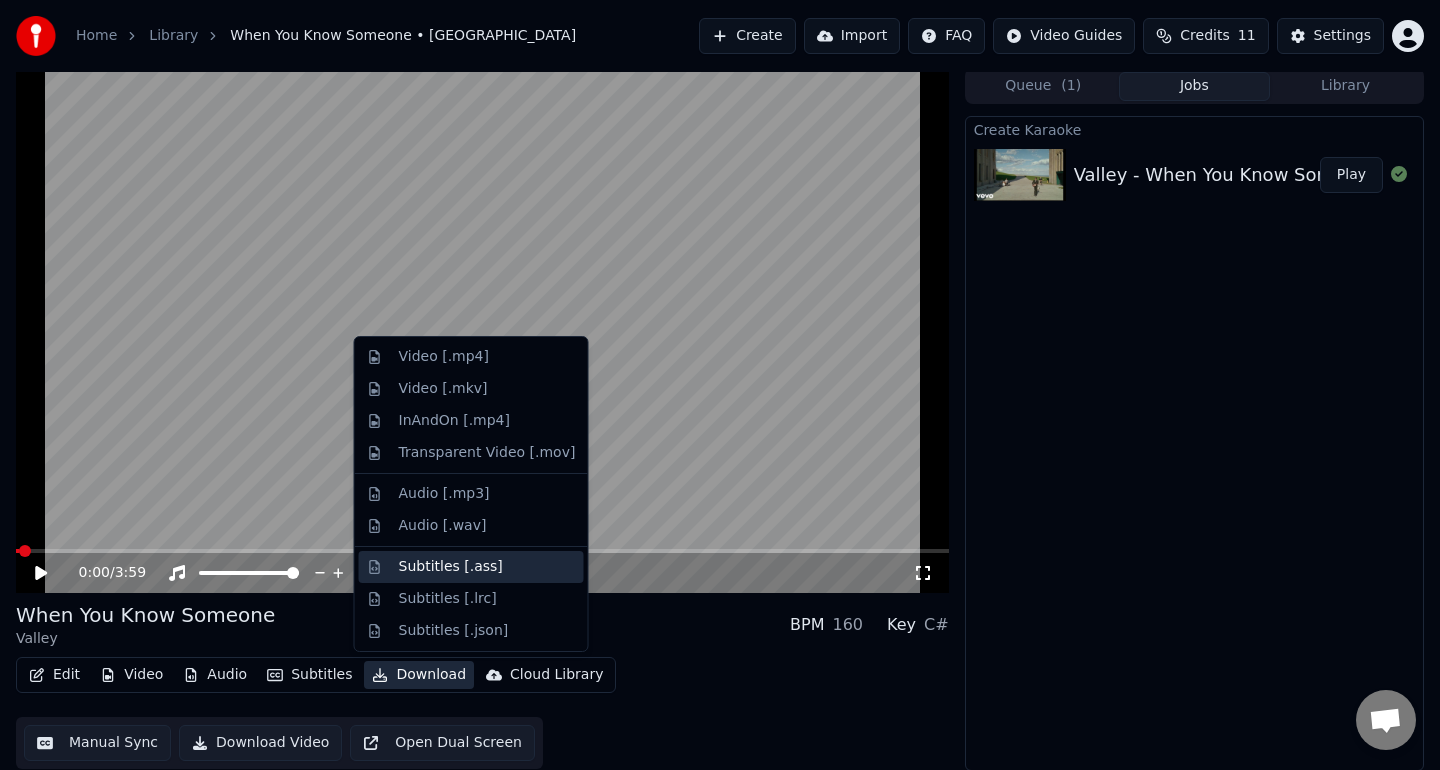
scroll to position [0, 0]
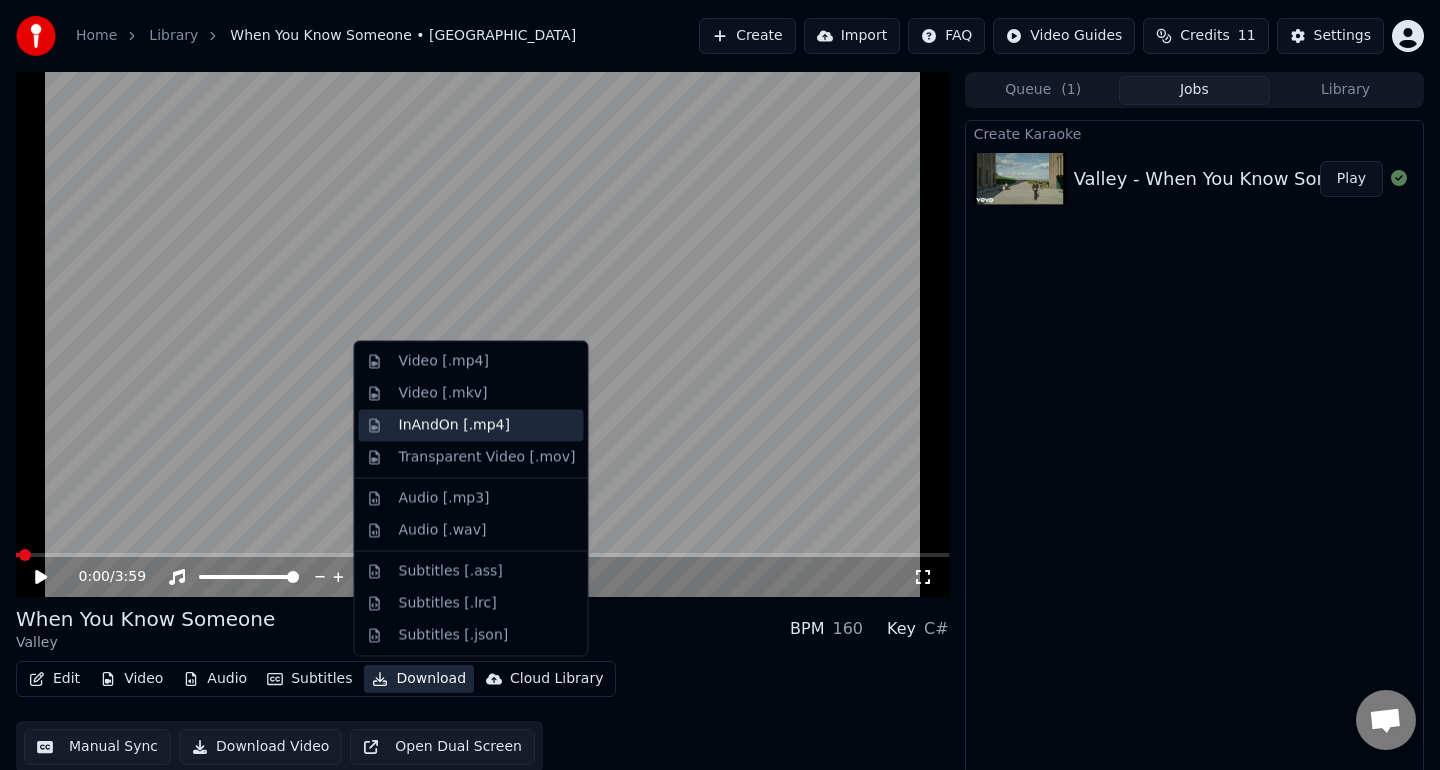
click at [478, 429] on div "InAndOn [.mp4]" at bounding box center [455, 425] width 112 height 20
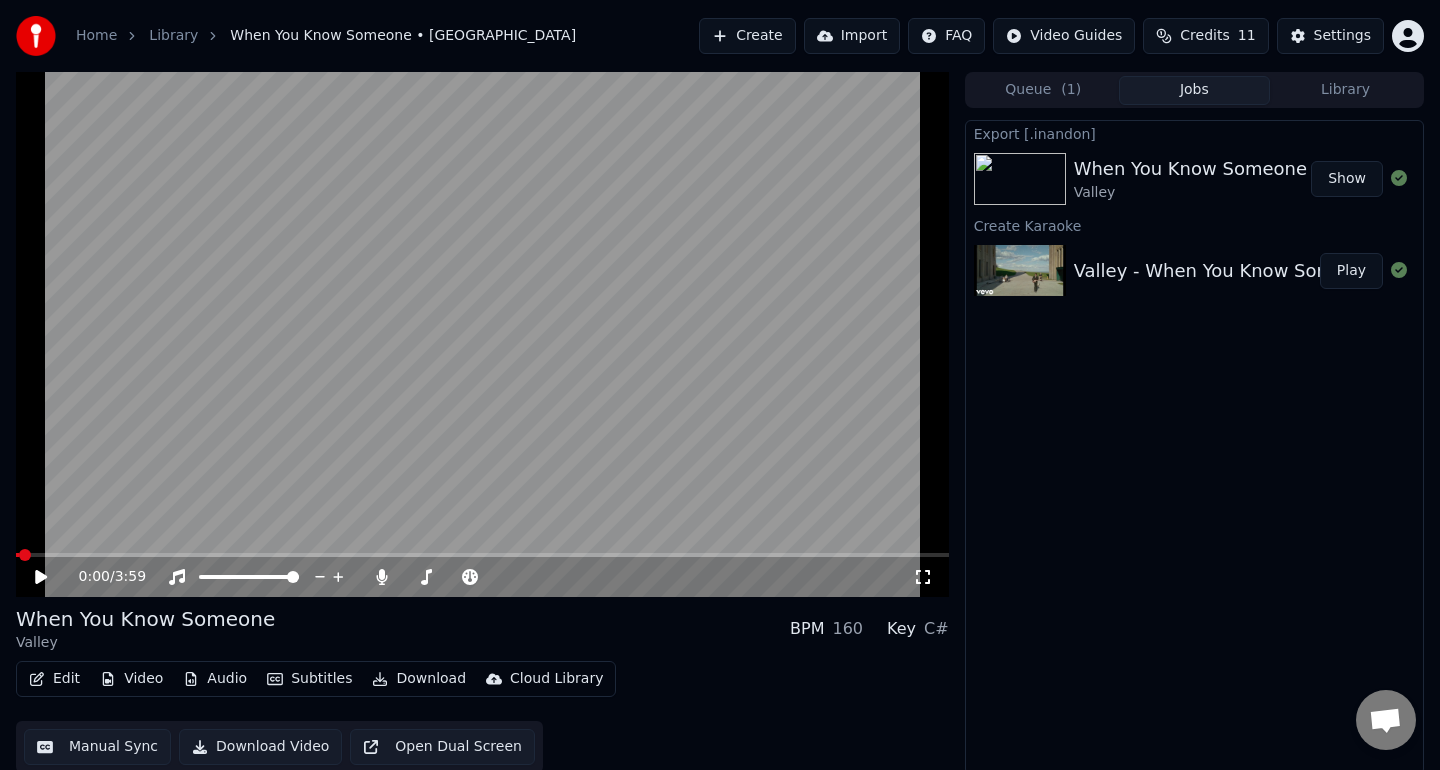
click at [1366, 187] on button "Show" at bounding box center [1347, 179] width 72 height 36
click at [761, 27] on button "Create" at bounding box center [747, 36] width 97 height 36
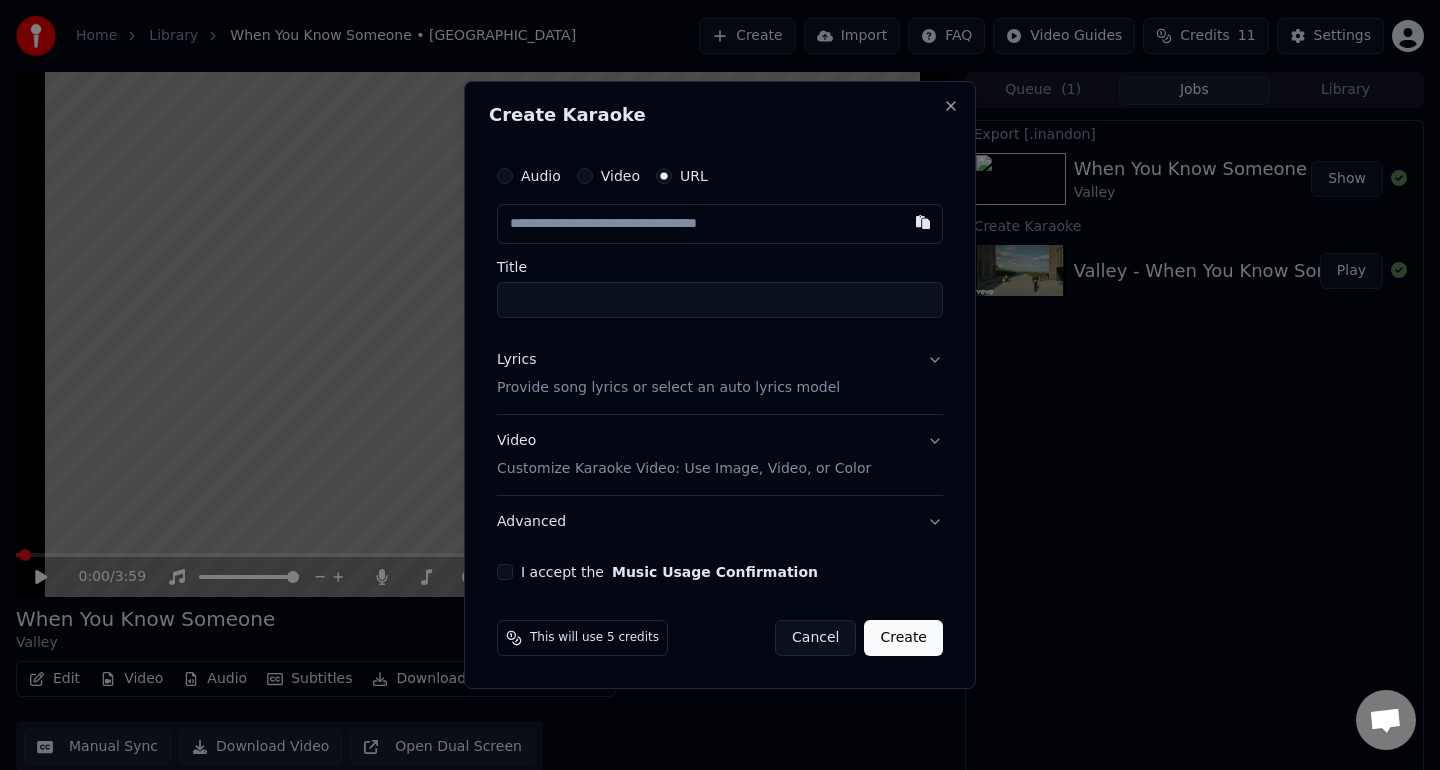
type input "**********"
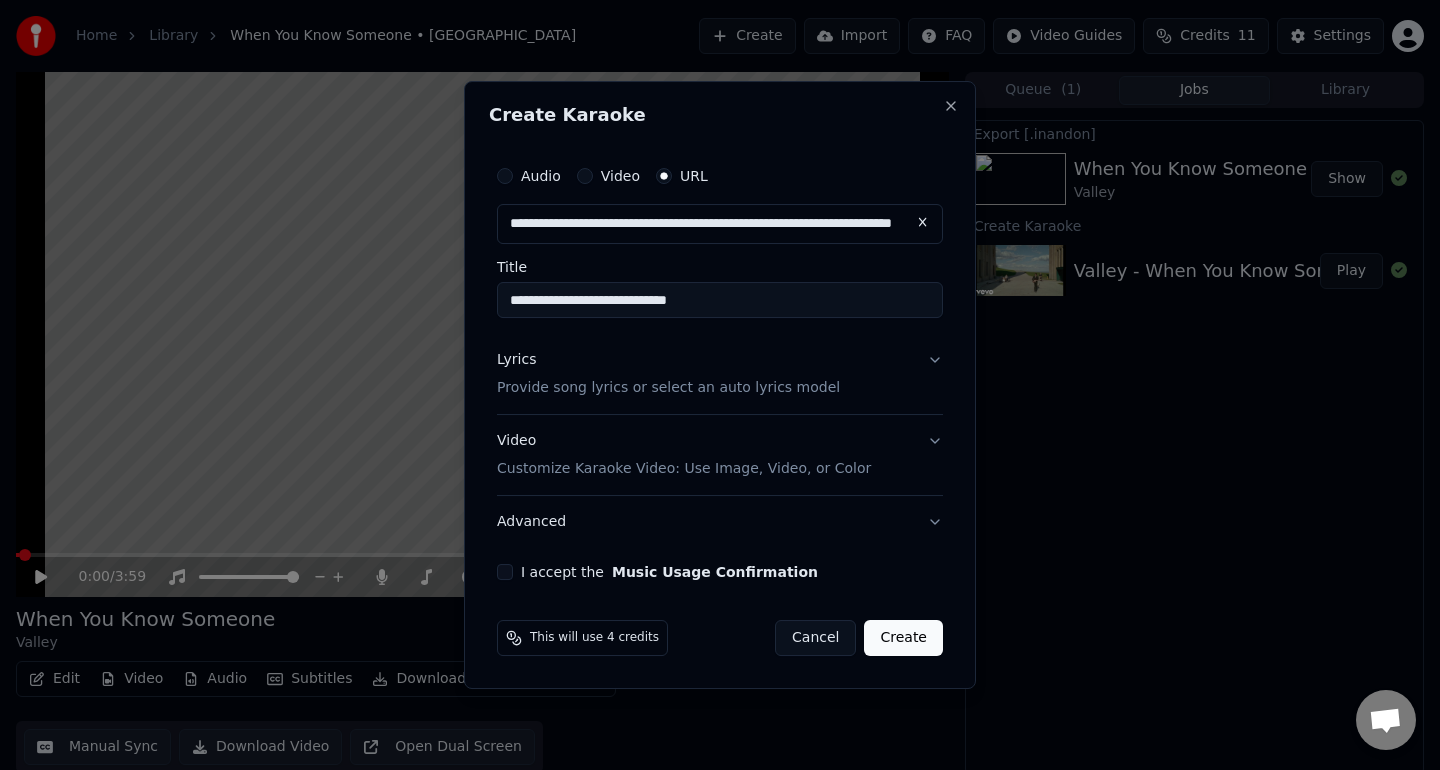
type input "**********"
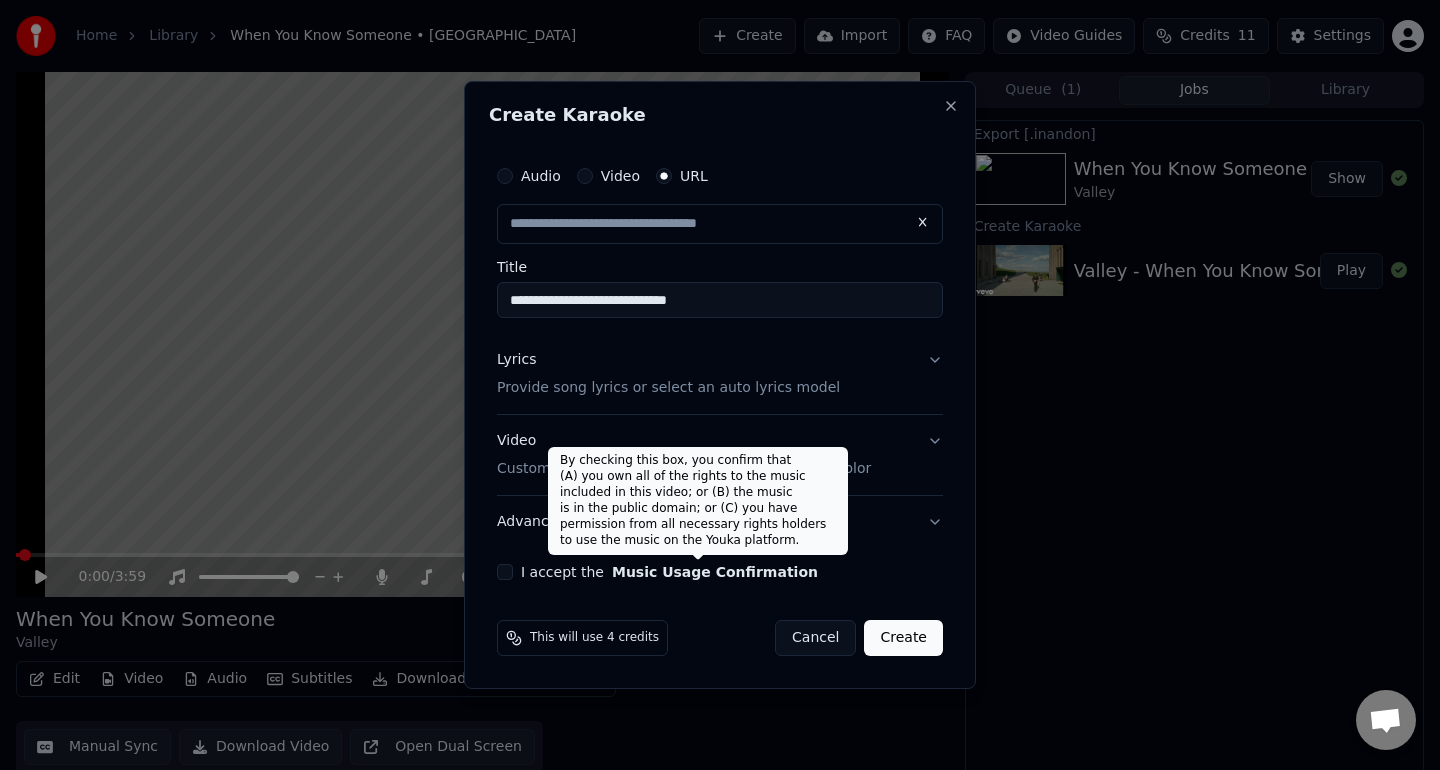
click at [743, 571] on button "Music Usage Confirmation" at bounding box center [715, 572] width 206 height 14
type input "**********"
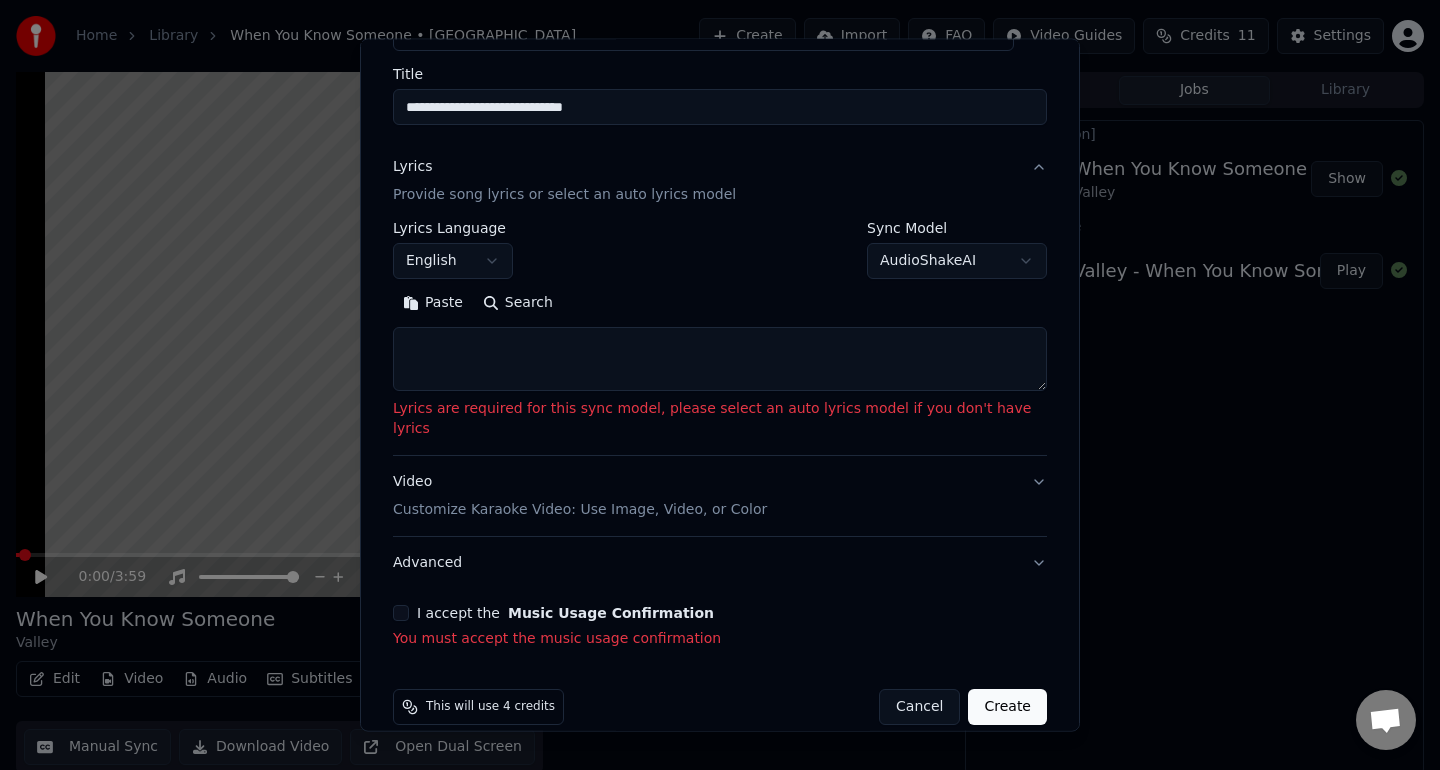
scroll to position [157, 0]
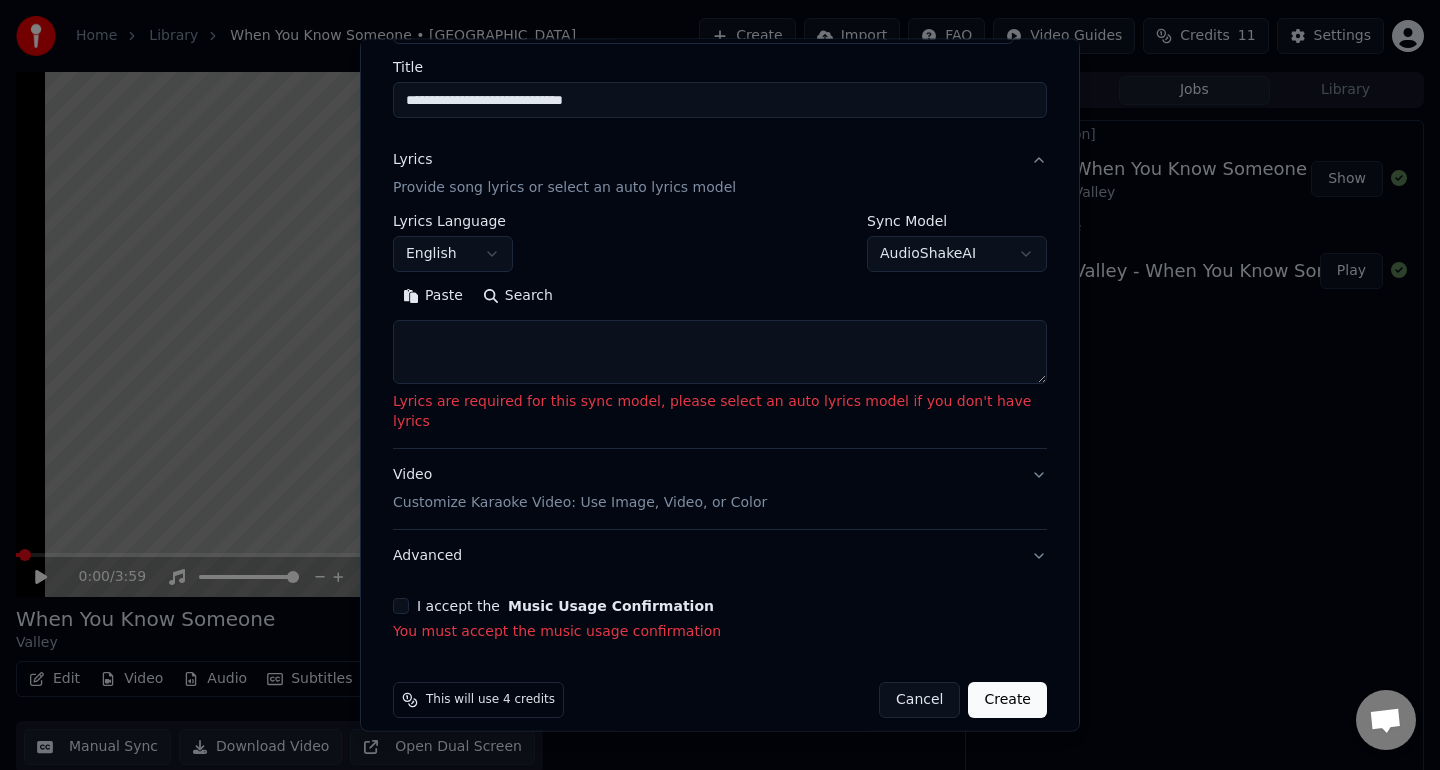
click at [409, 598] on button "I accept the Music Usage Confirmation" at bounding box center [401, 606] width 16 height 16
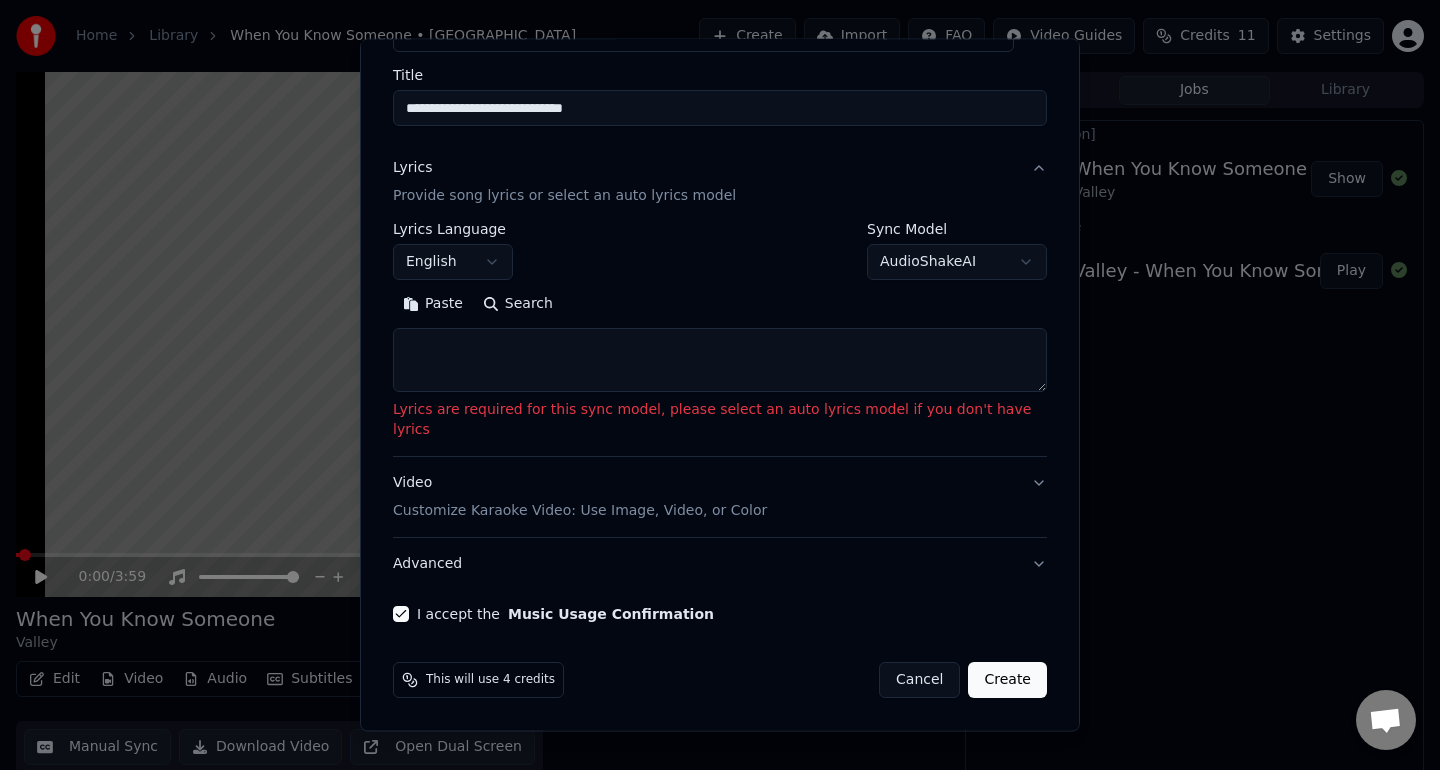
scroll to position [129, 0]
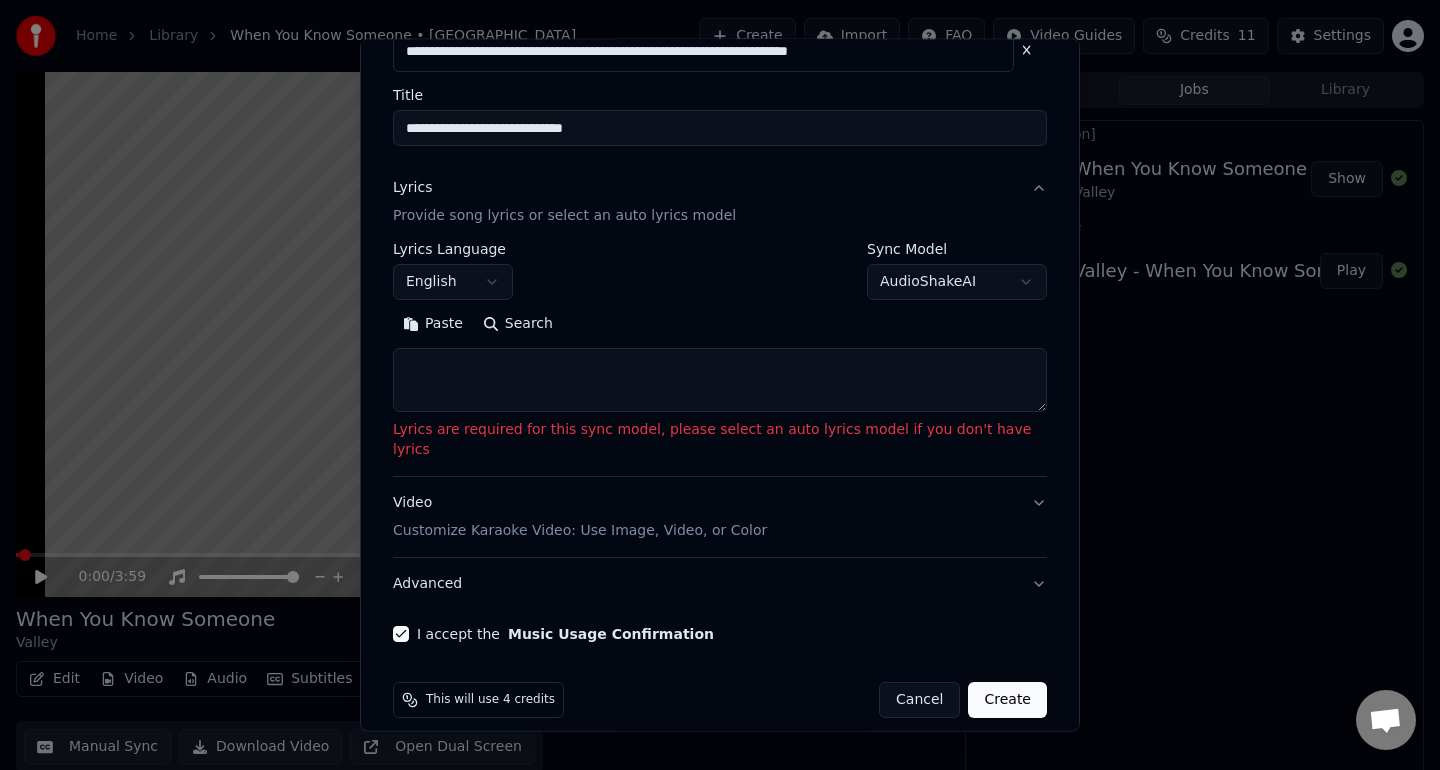
click at [987, 682] on button "Create" at bounding box center [1007, 700] width 79 height 36
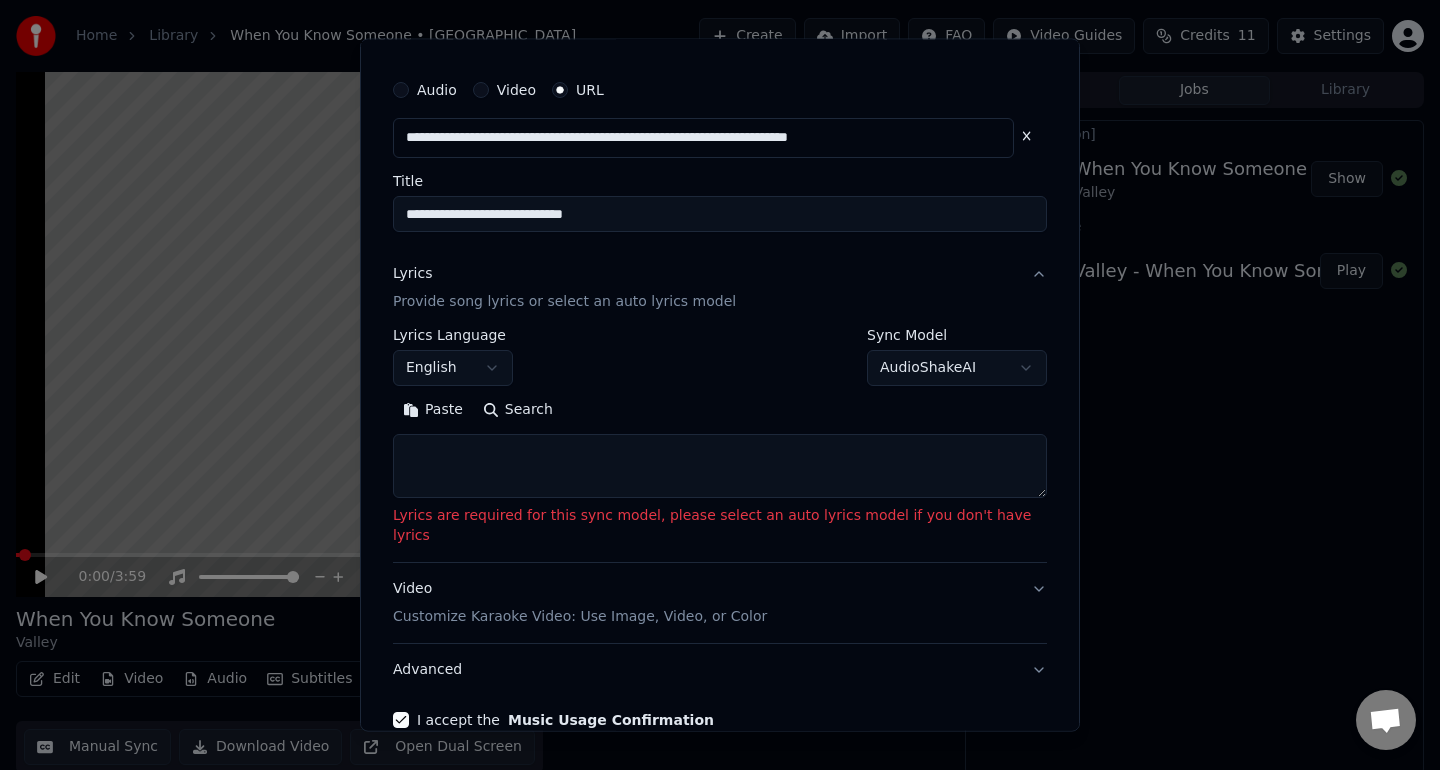
scroll to position [0, 0]
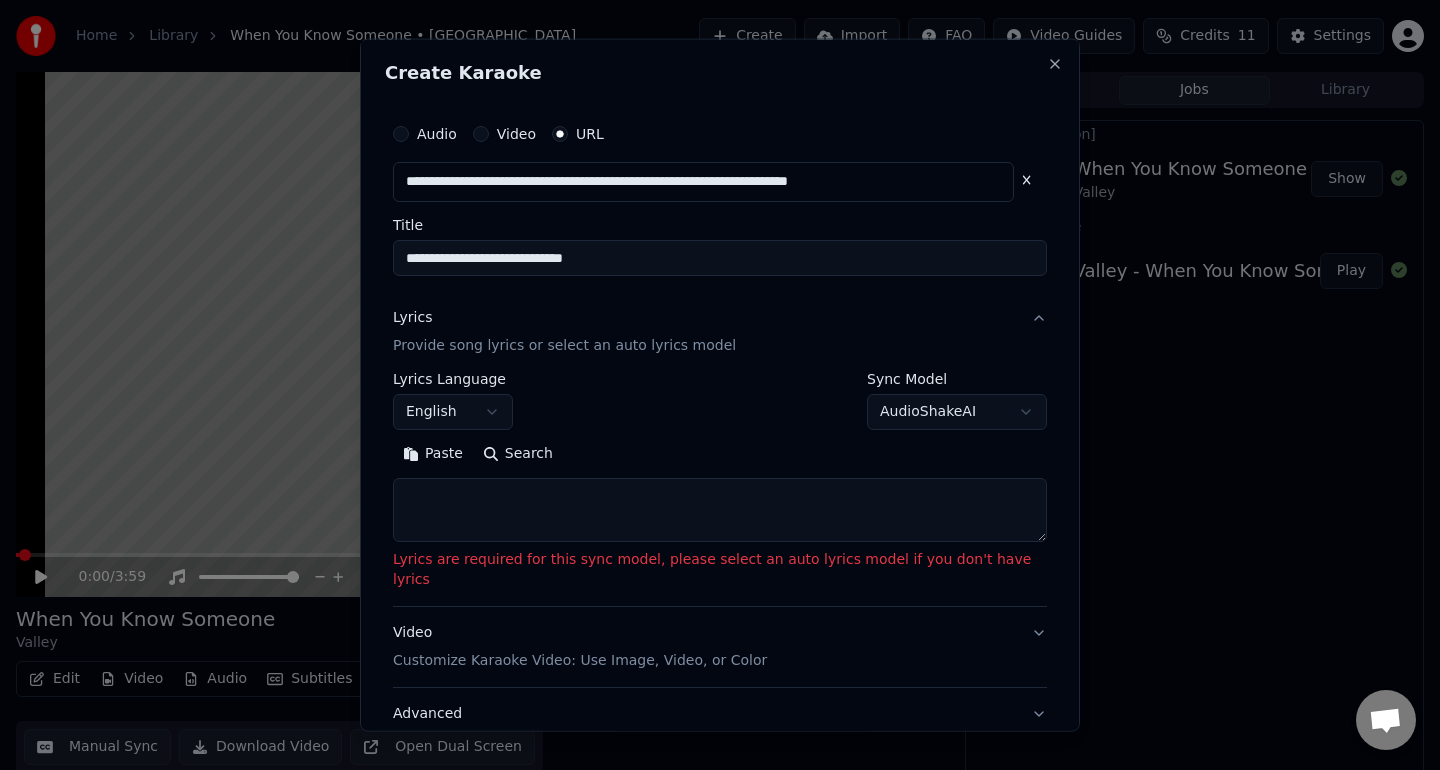
click at [545, 446] on button "Search" at bounding box center [518, 453] width 90 height 32
type textarea "**********"
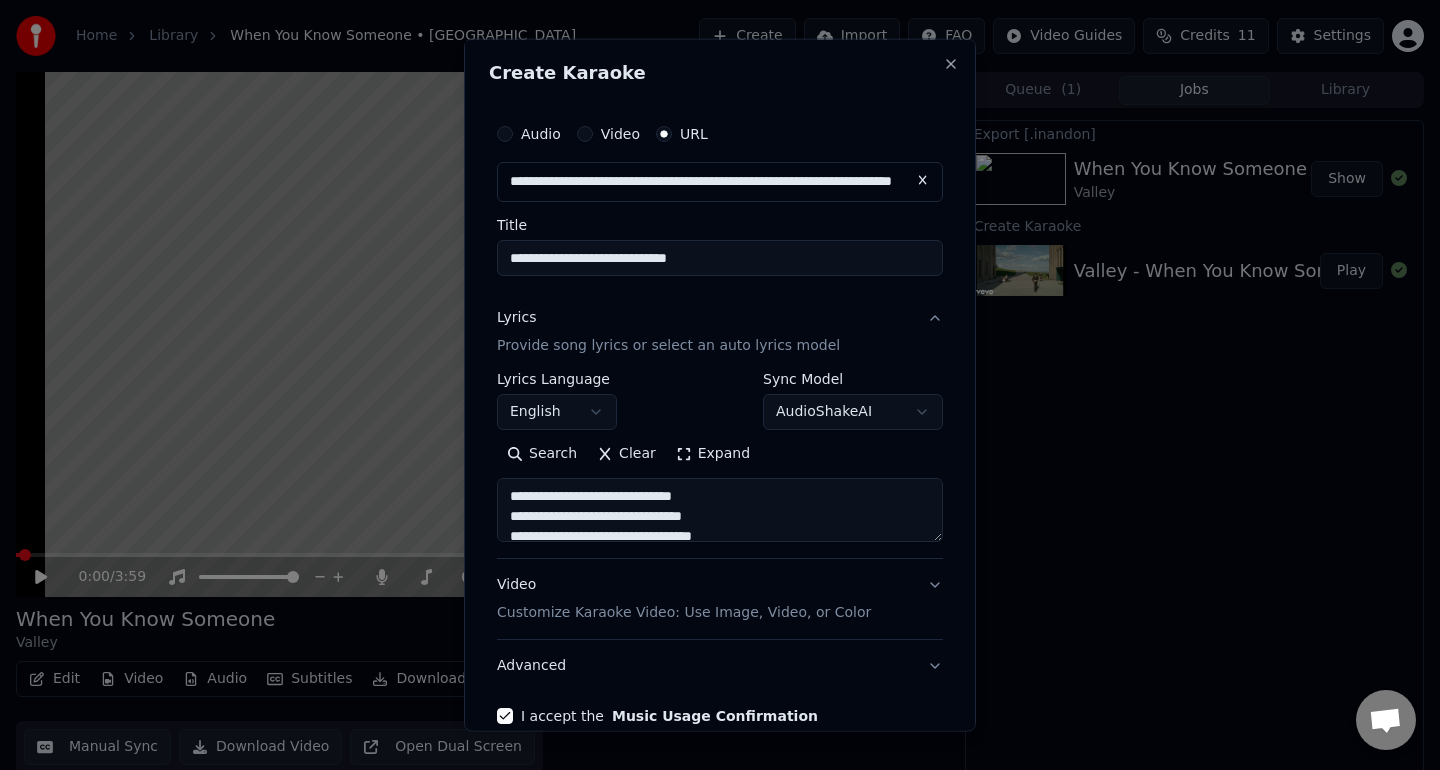
scroll to position [101, 0]
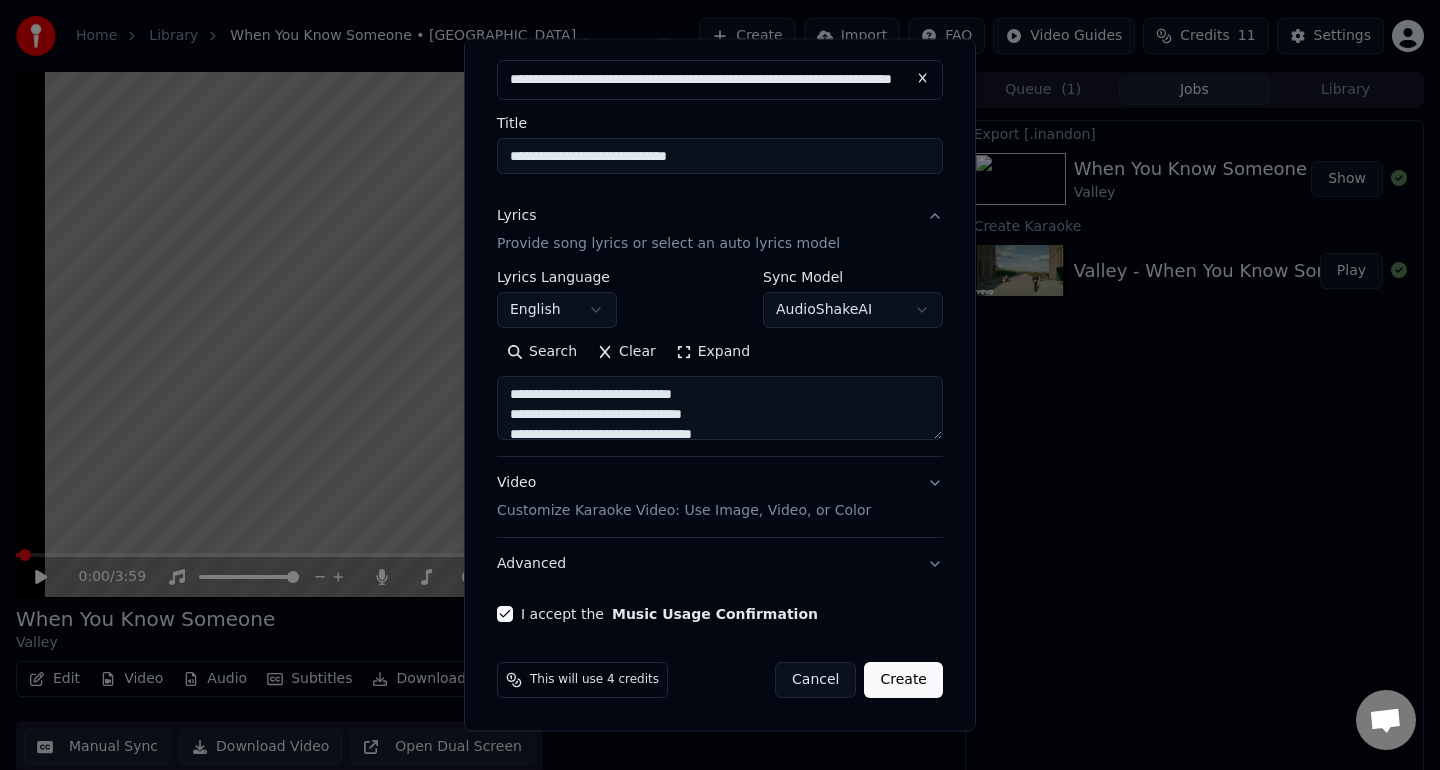
click at [897, 677] on button "Create" at bounding box center [903, 680] width 79 height 36
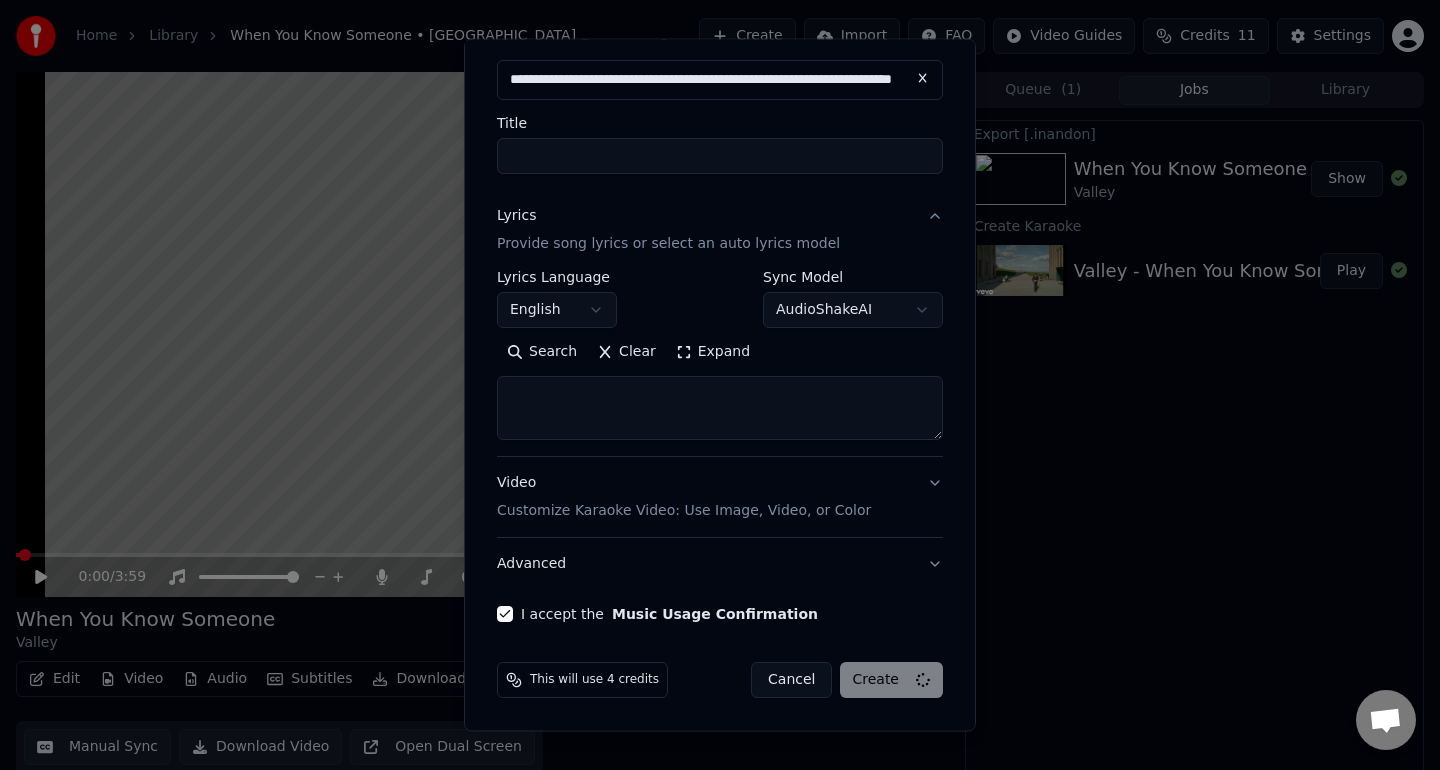
select select
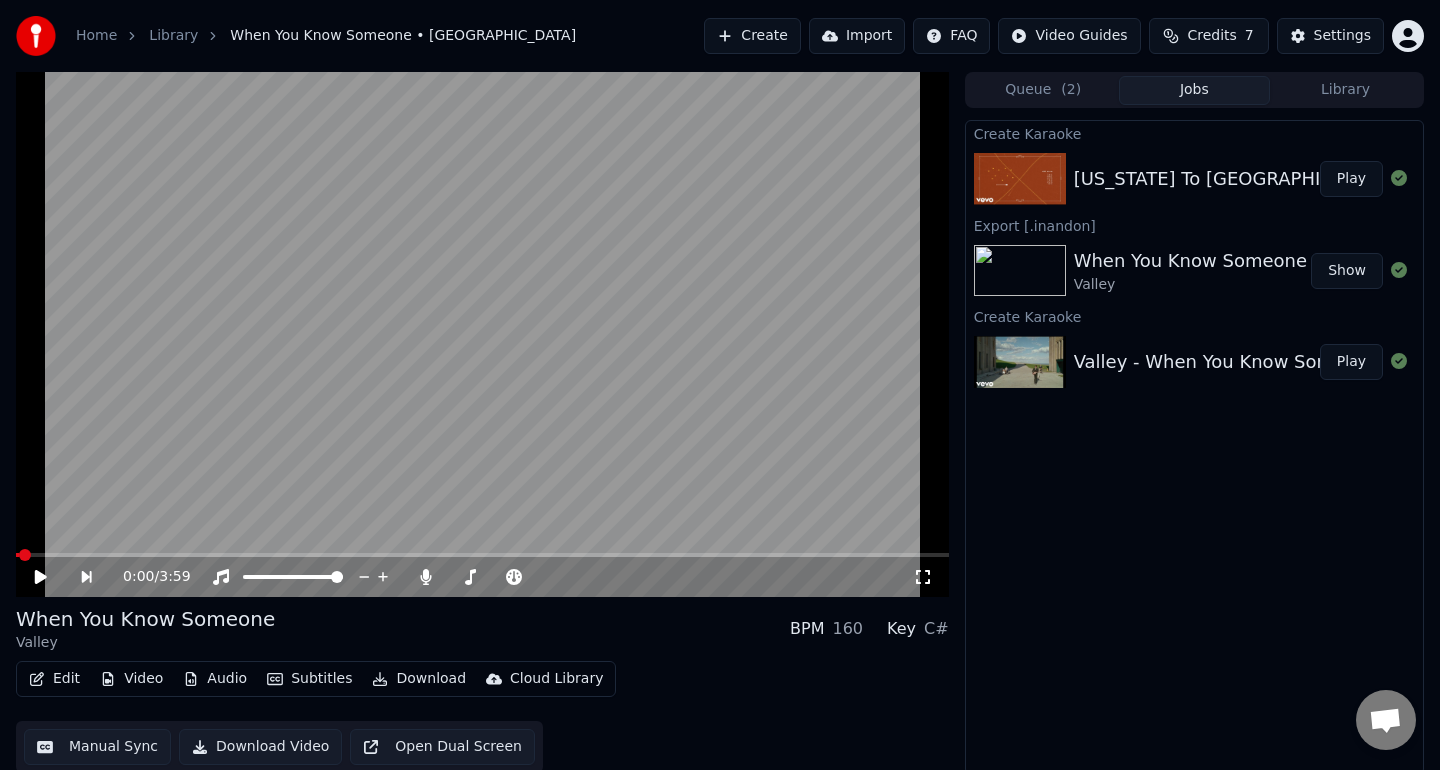
click at [1240, 169] on div "[US_STATE] To [GEOGRAPHIC_DATA] - what are we" at bounding box center [1299, 179] width 450 height 28
click at [1192, 184] on div "[US_STATE] To [GEOGRAPHIC_DATA] - what are we" at bounding box center [1299, 179] width 450 height 28
click at [1274, 186] on div "[US_STATE] To [GEOGRAPHIC_DATA] - what are we" at bounding box center [1299, 179] width 450 height 28
click at [1244, 179] on div "[US_STATE] To [GEOGRAPHIC_DATA] - what are we" at bounding box center [1299, 179] width 450 height 28
click at [1084, 97] on button "Queue ( 2 )" at bounding box center [1043, 90] width 151 height 29
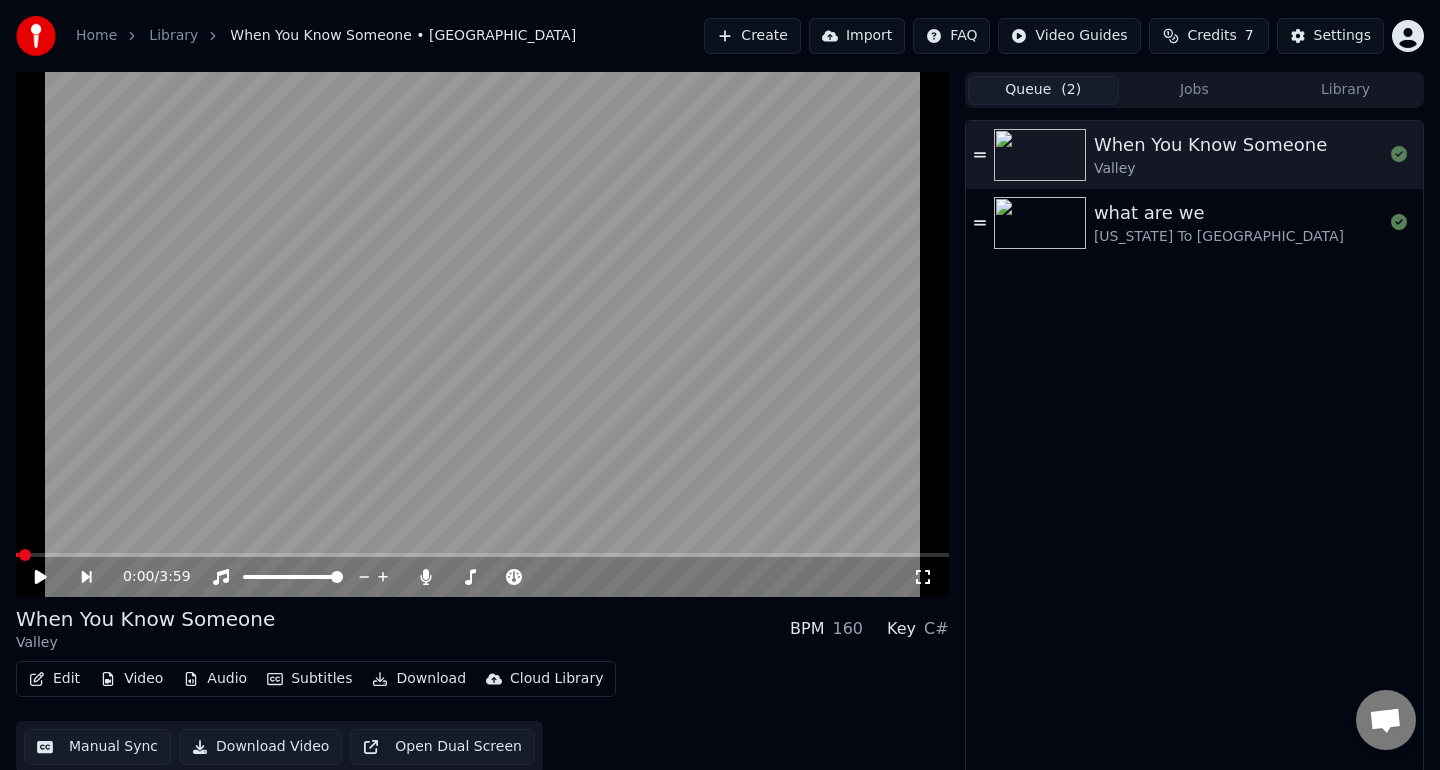
click at [1171, 97] on button "Jobs" at bounding box center [1194, 90] width 151 height 29
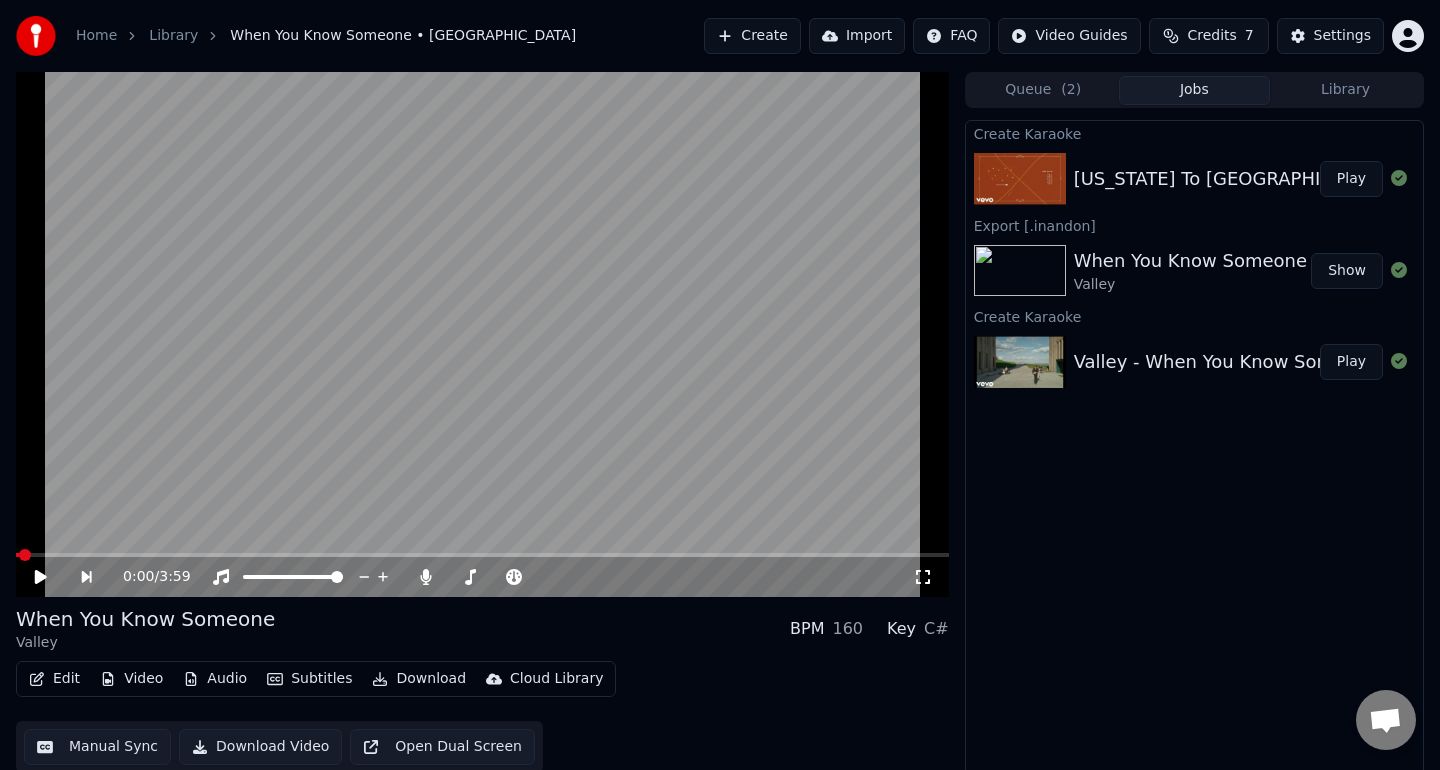
click at [1171, 183] on div "[US_STATE] To [GEOGRAPHIC_DATA] - what are we" at bounding box center [1299, 179] width 450 height 28
click at [1134, 260] on div "When You Know Someone" at bounding box center [1190, 261] width 233 height 28
click at [1167, 158] on div "[US_STATE] To [GEOGRAPHIC_DATA] - what are we Play" at bounding box center [1194, 179] width 457 height 68
click at [1350, 173] on button "Play" at bounding box center [1351, 179] width 63 height 36
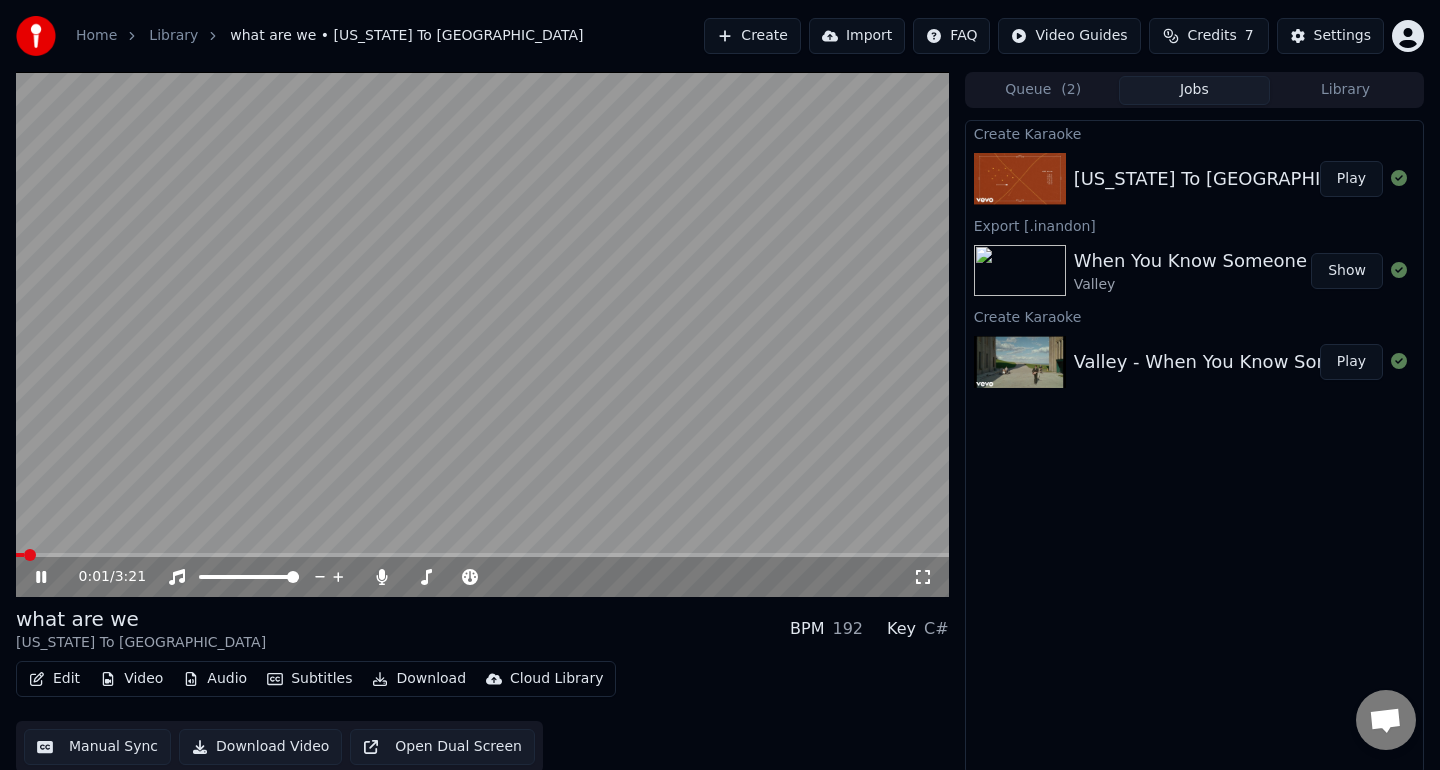
click at [828, 381] on video at bounding box center [482, 334] width 933 height 525
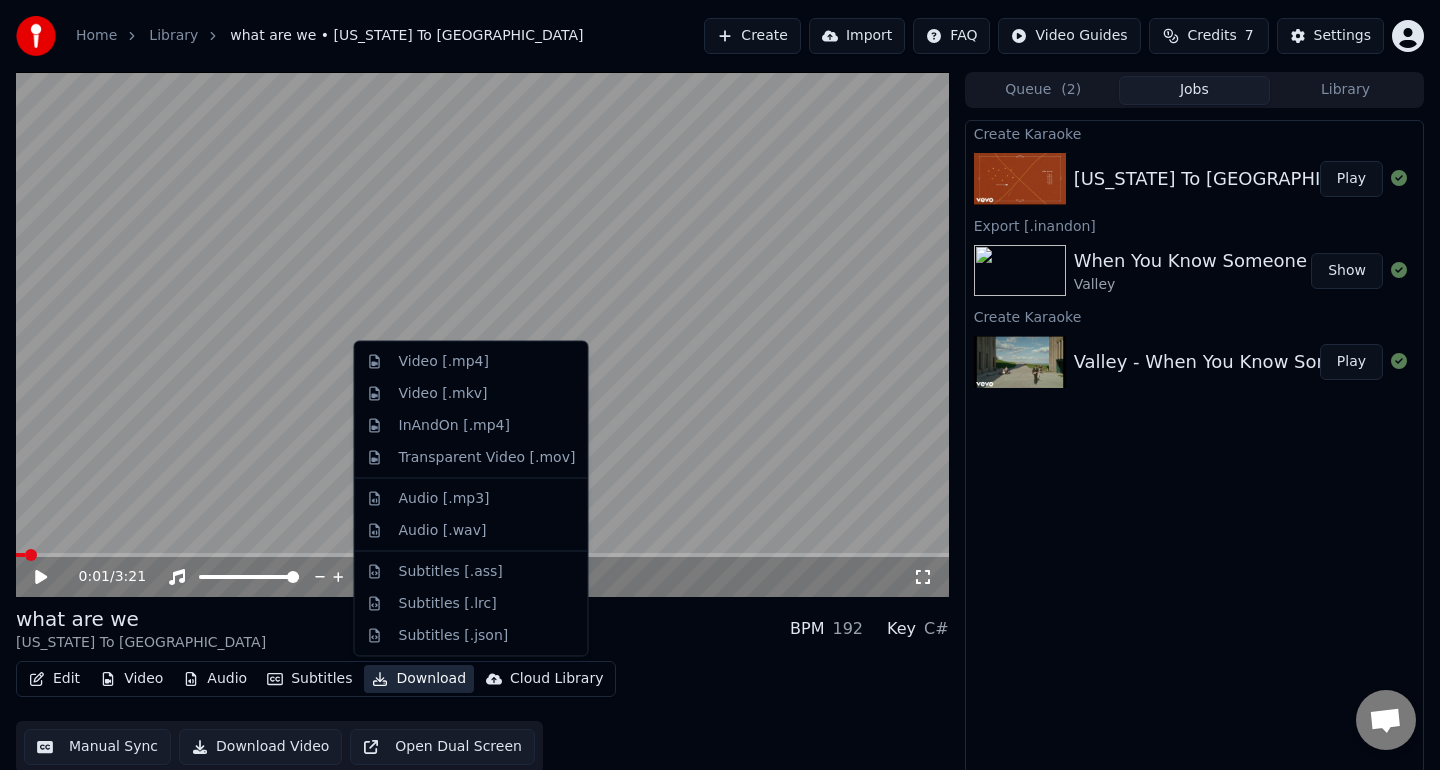
click at [424, 681] on button "Download" at bounding box center [419, 679] width 110 height 28
click at [520, 423] on div "InAndOn [.mp4]" at bounding box center [487, 425] width 177 height 20
